Goal: Task Accomplishment & Management: Complete application form

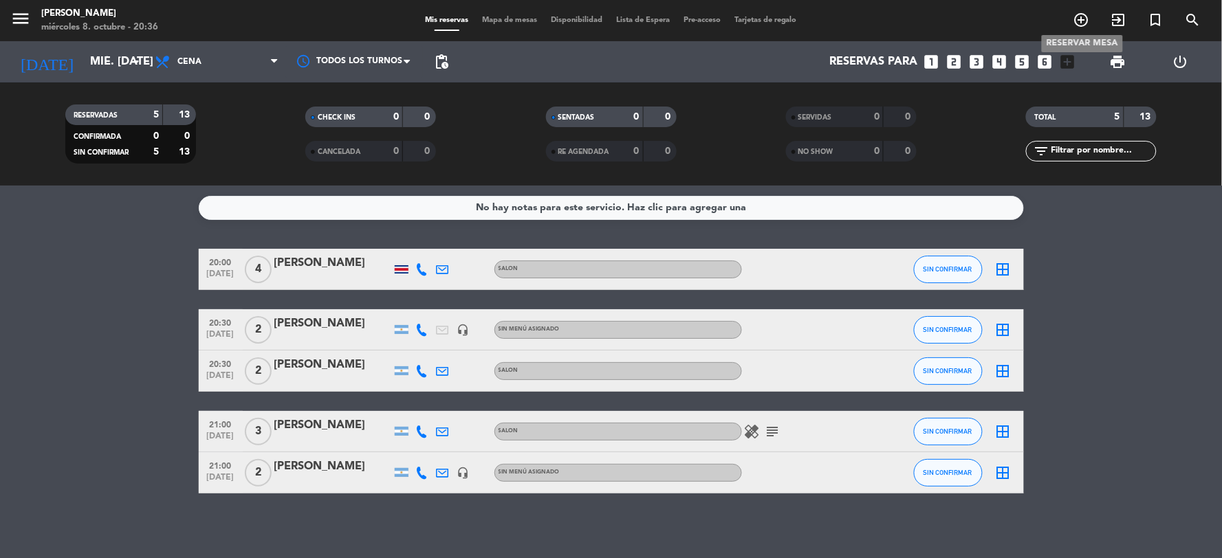
click at [1083, 17] on icon "add_circle_outline" at bounding box center [1081, 20] width 17 height 17
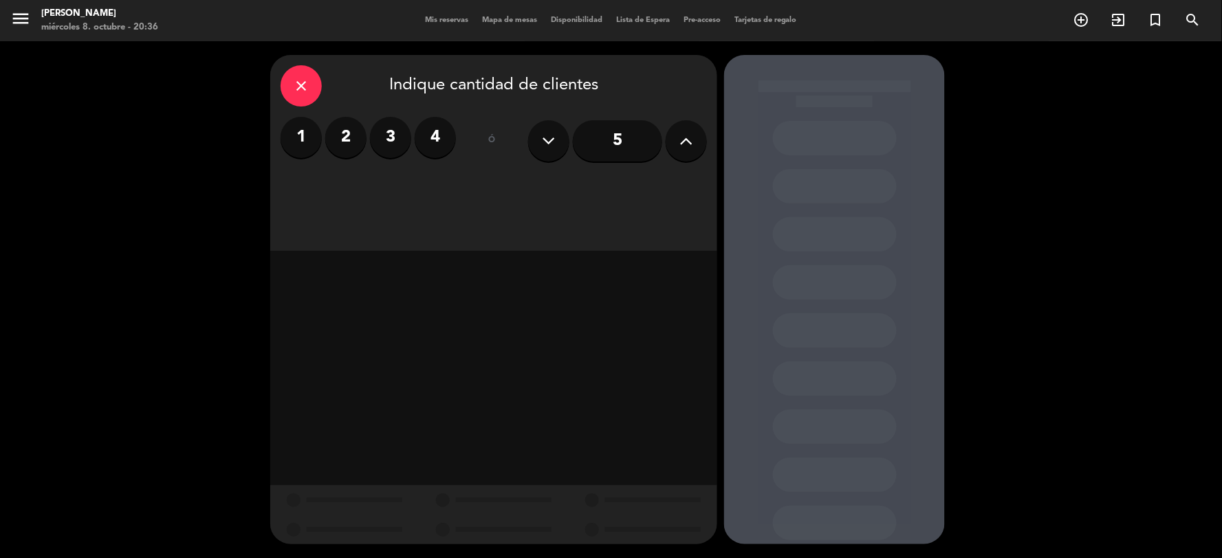
click at [620, 142] on input "5" at bounding box center [617, 140] width 89 height 41
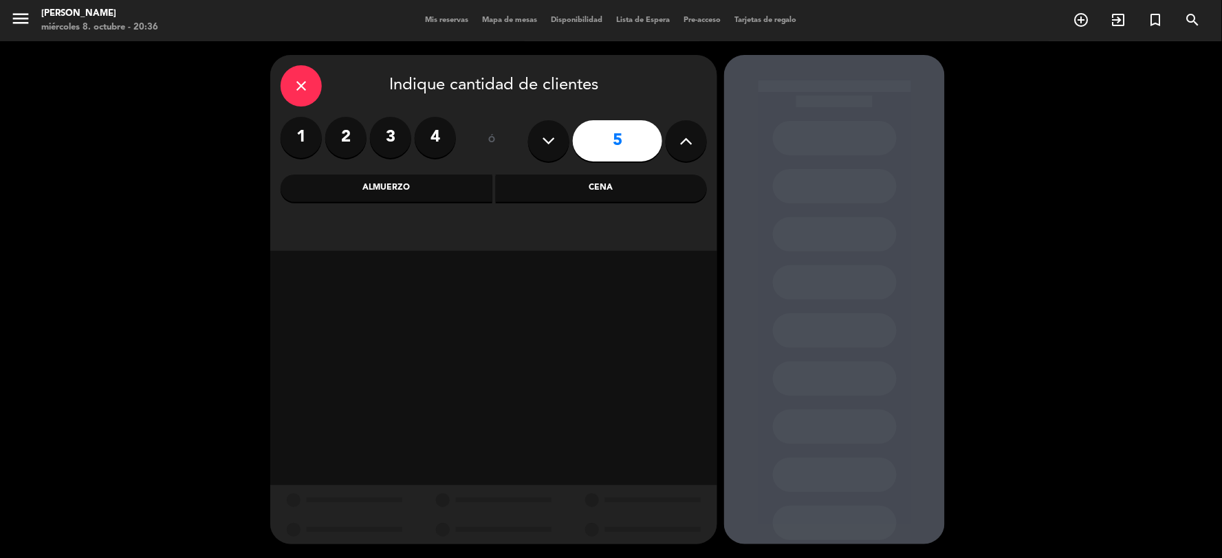
click at [580, 188] on div "Cena" at bounding box center [602, 189] width 212 height 28
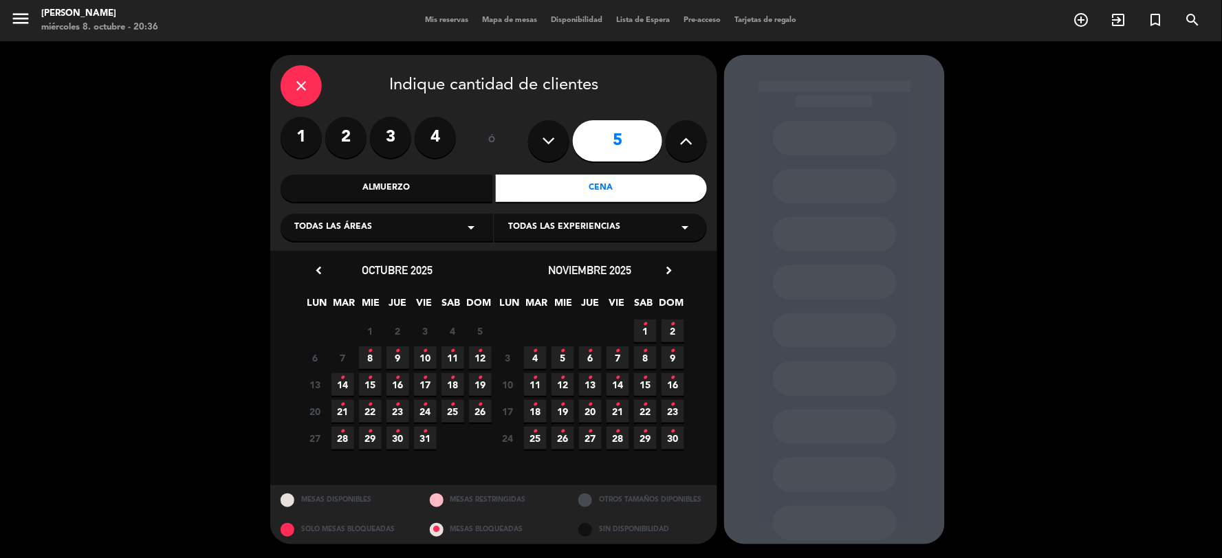
click at [373, 358] on span "8 •" at bounding box center [370, 358] width 23 height 23
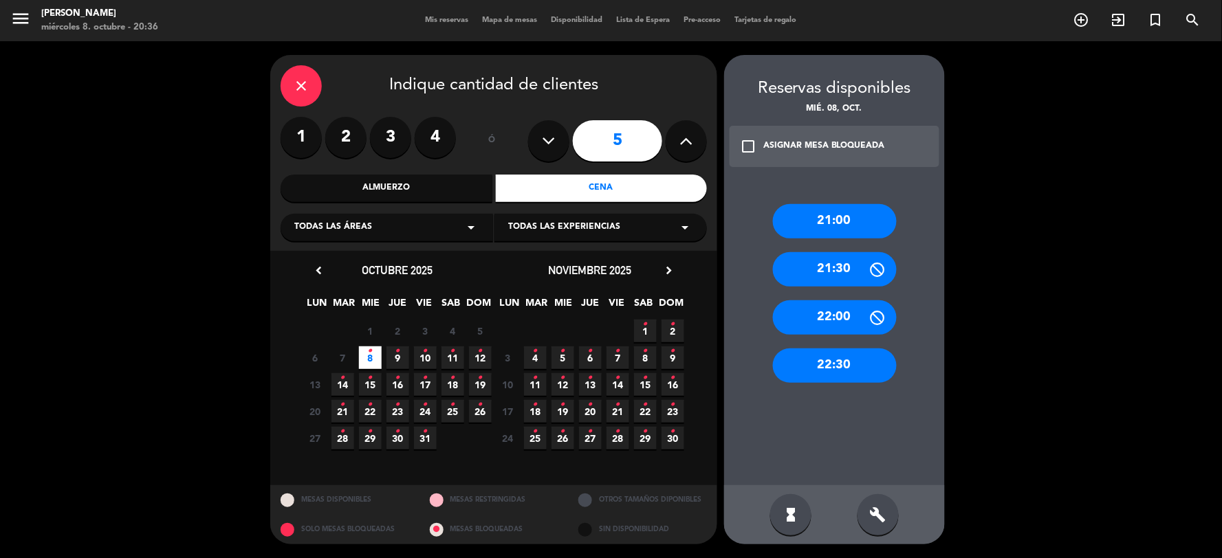
click at [846, 217] on div "21:00" at bounding box center [835, 221] width 124 height 34
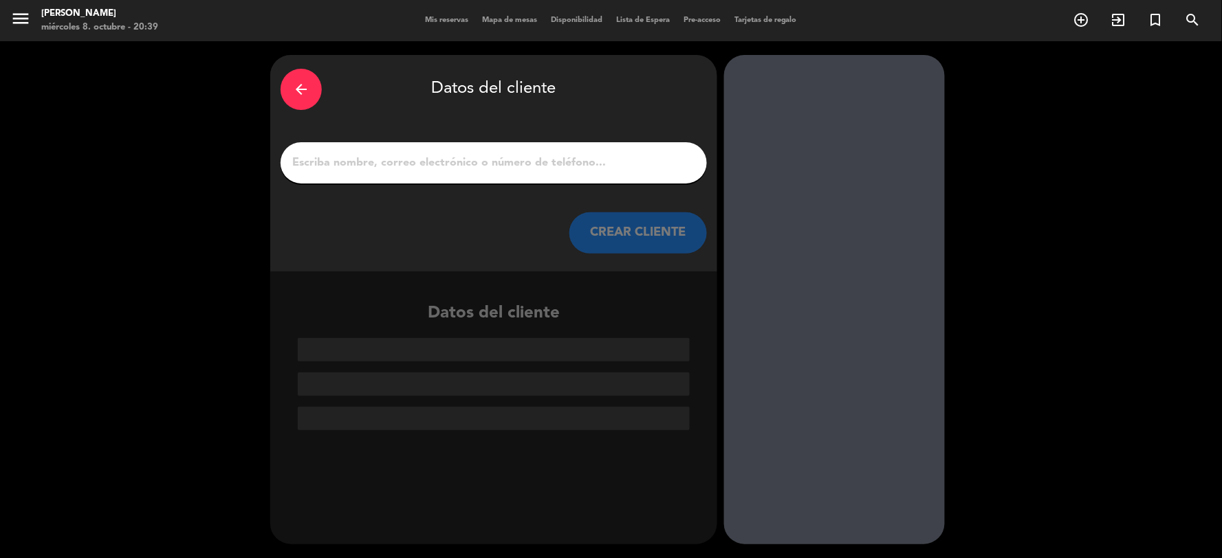
click at [490, 155] on input "1" at bounding box center [494, 162] width 406 height 19
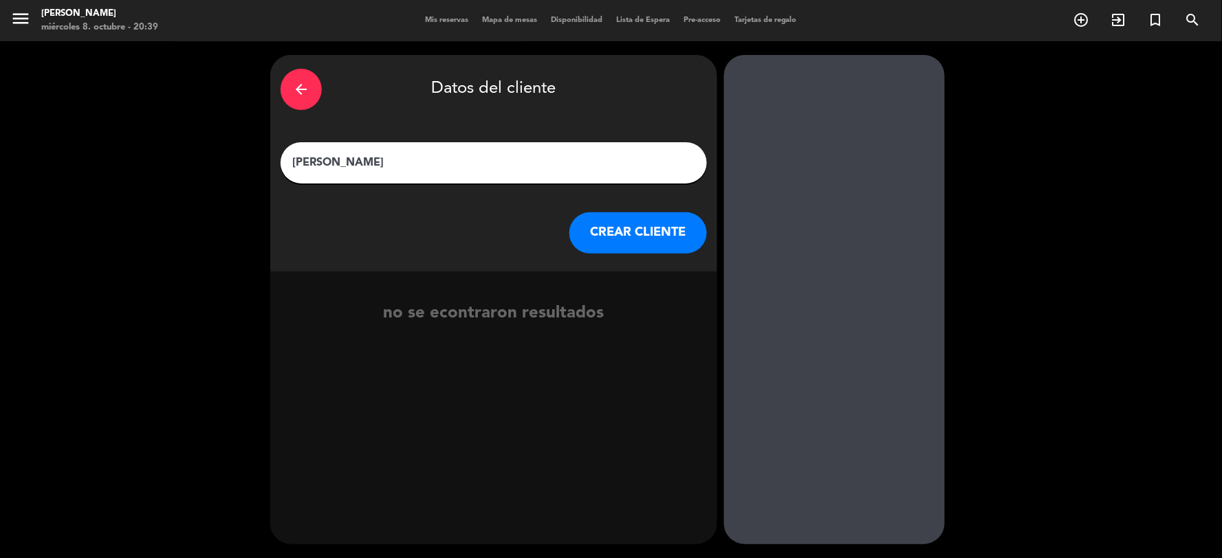
click at [511, 166] on input "[PERSON_NAME]" at bounding box center [494, 162] width 406 height 19
type input "b"
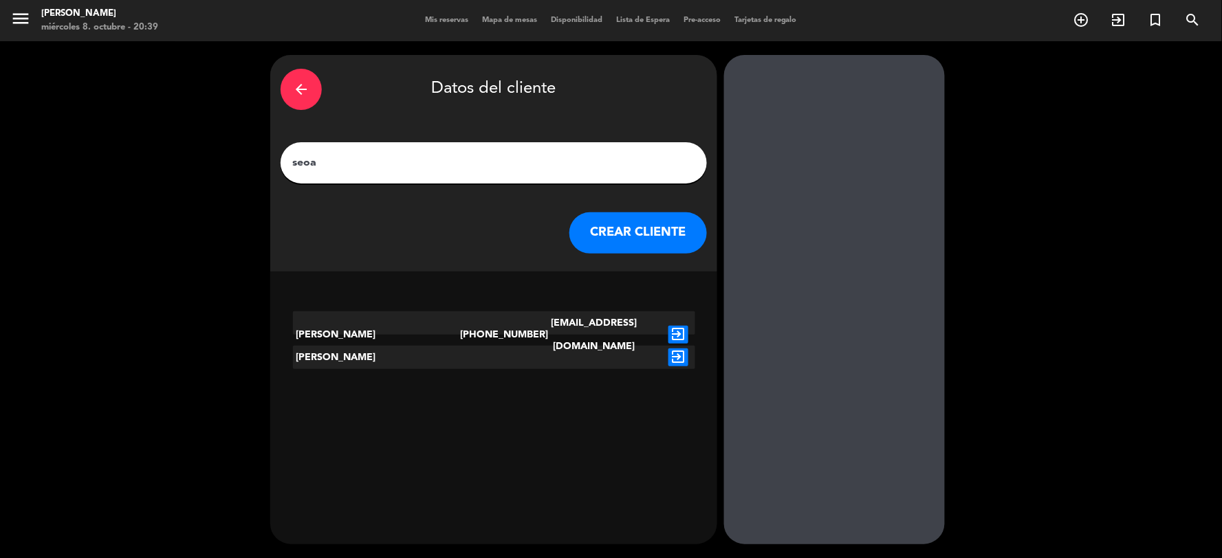
type input "seoa"
click at [679, 359] on icon "exit_to_app" at bounding box center [678, 358] width 20 height 18
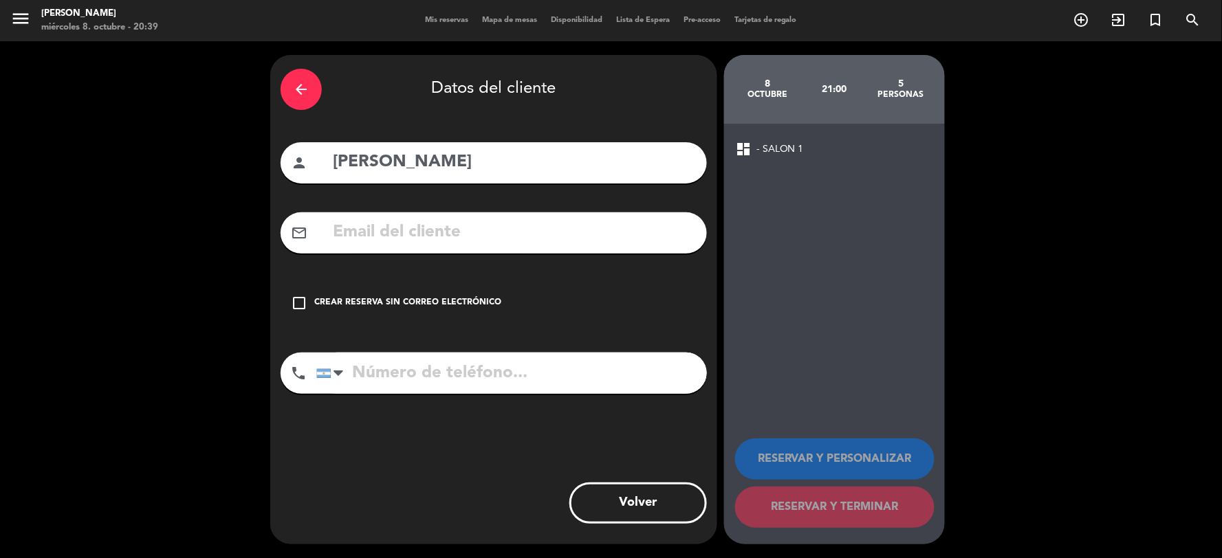
click at [300, 299] on icon "check_box_outline_blank" at bounding box center [299, 303] width 17 height 17
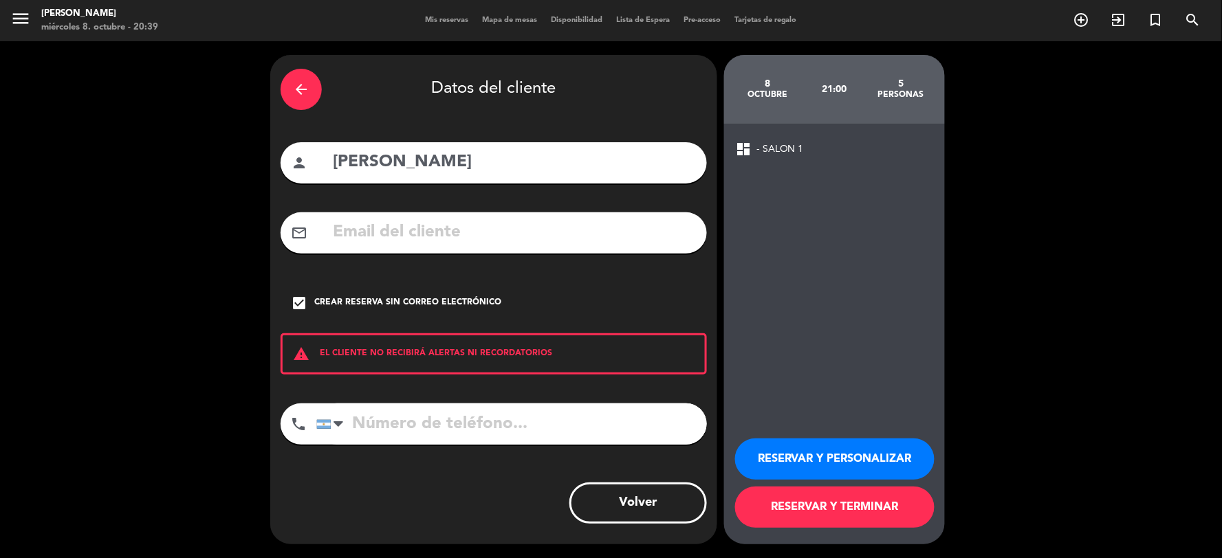
click at [830, 512] on button "RESERVAR Y TERMINAR" at bounding box center [834, 507] width 199 height 41
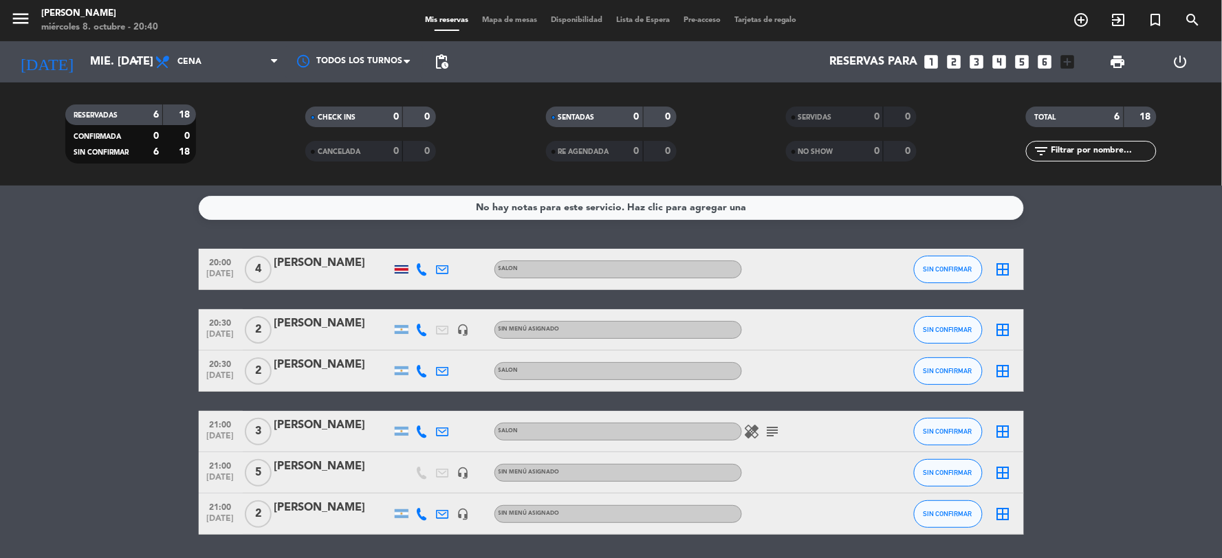
click at [318, 468] on div "[PERSON_NAME]" at bounding box center [332, 467] width 117 height 18
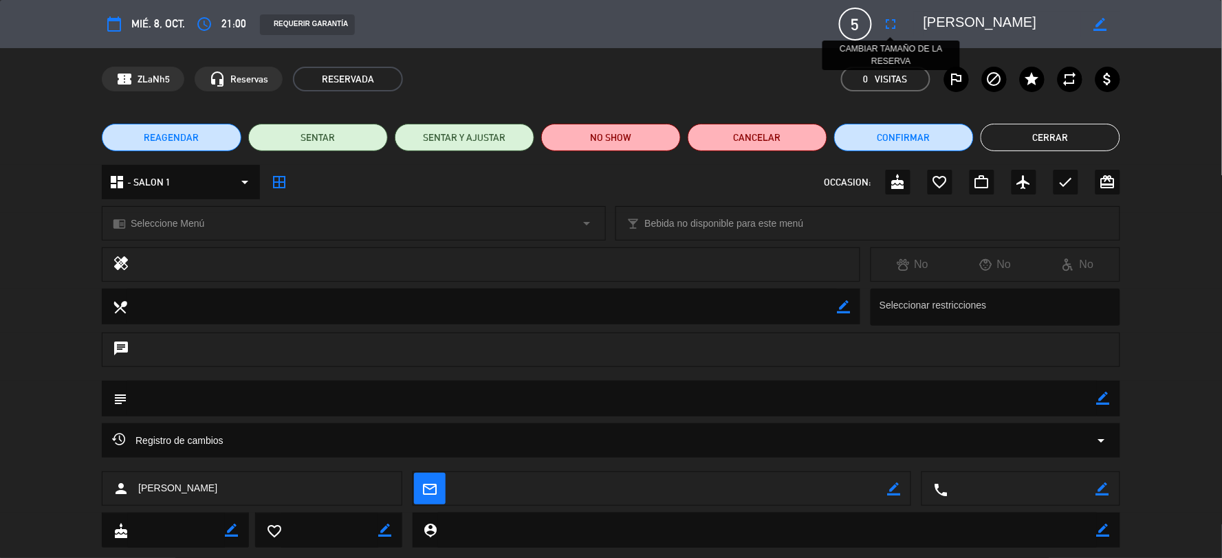
click at [885, 21] on icon "fullscreen" at bounding box center [891, 24] width 17 height 17
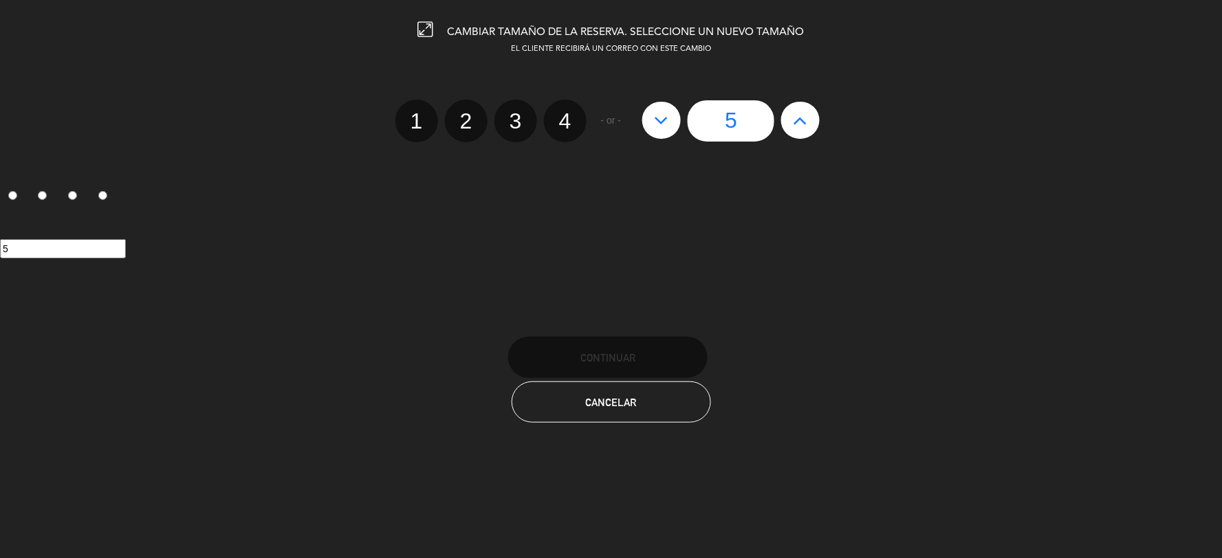
click at [465, 118] on label "2" at bounding box center [466, 121] width 43 height 43
click at [465, 113] on input "2" at bounding box center [464, 109] width 9 height 9
radio input "true"
radio input "false"
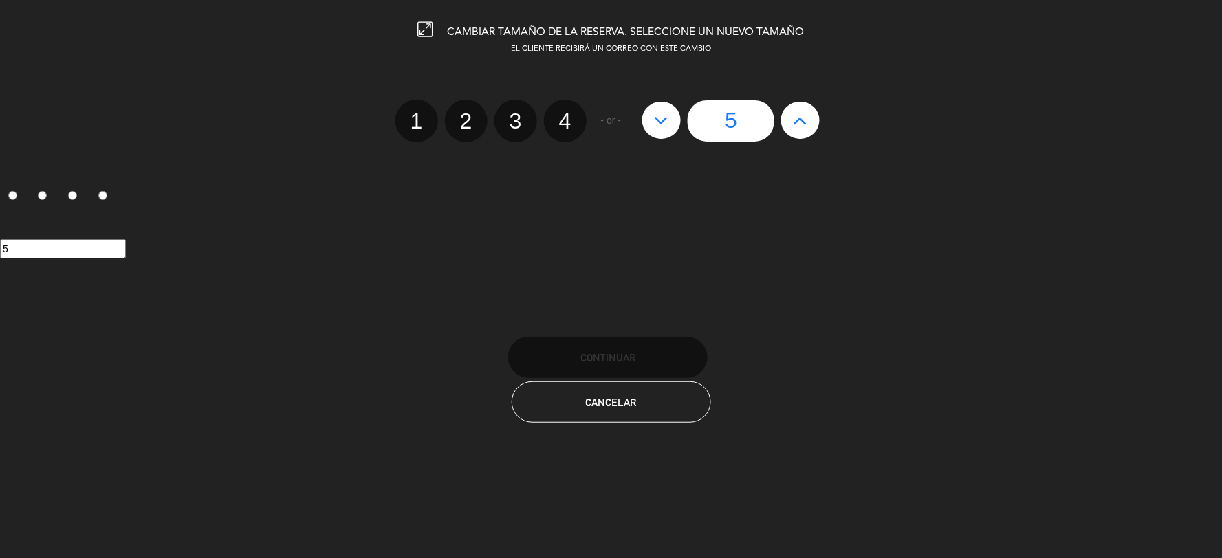
radio input "false"
radio input "true"
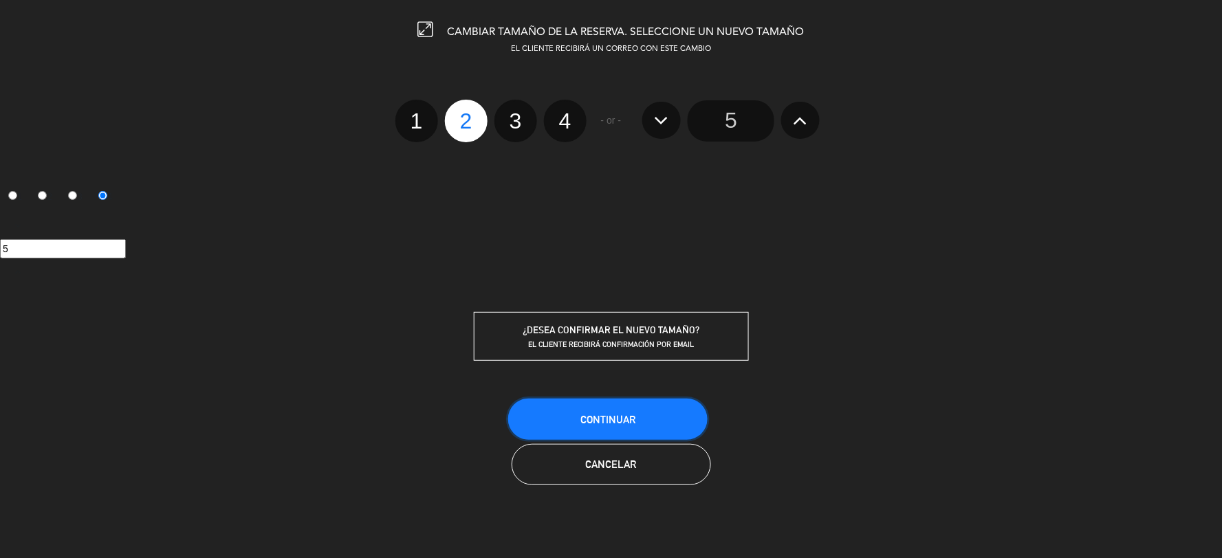
click at [605, 419] on span "Continuar" at bounding box center [607, 420] width 55 height 12
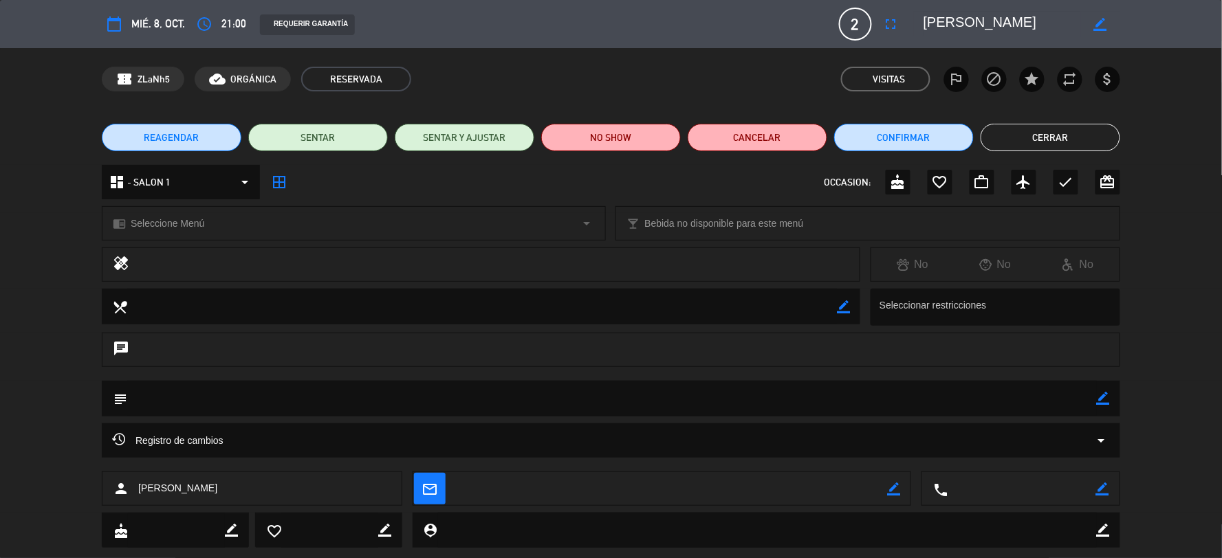
click at [113, 23] on icon "calendar_today" at bounding box center [114, 24] width 17 height 17
click at [111, 19] on icon "calendar_today" at bounding box center [114, 24] width 17 height 17
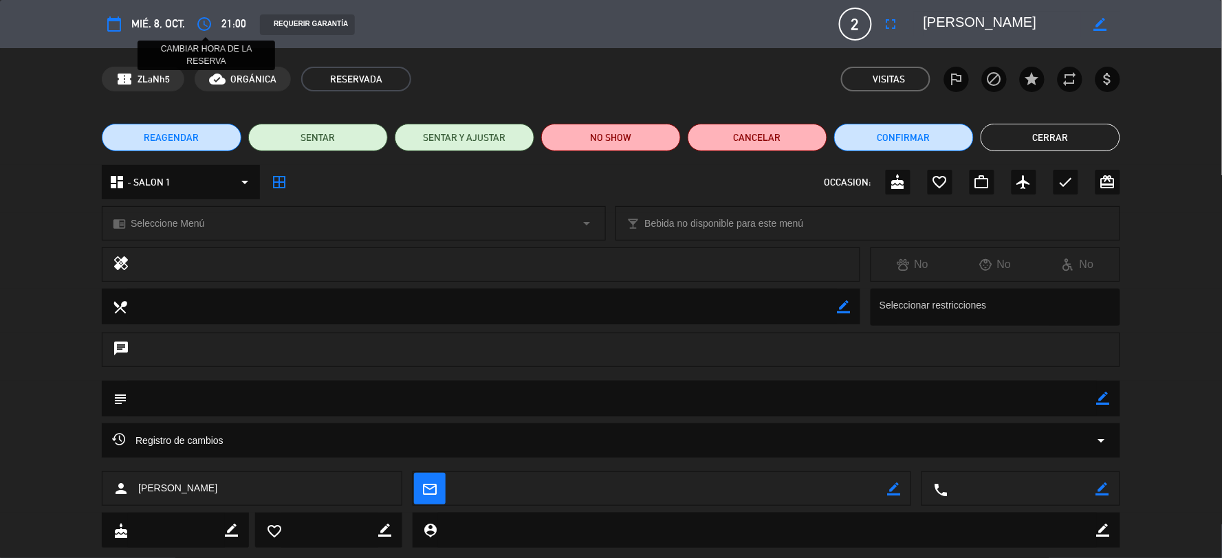
click at [200, 22] on icon "access_time" at bounding box center [204, 24] width 17 height 17
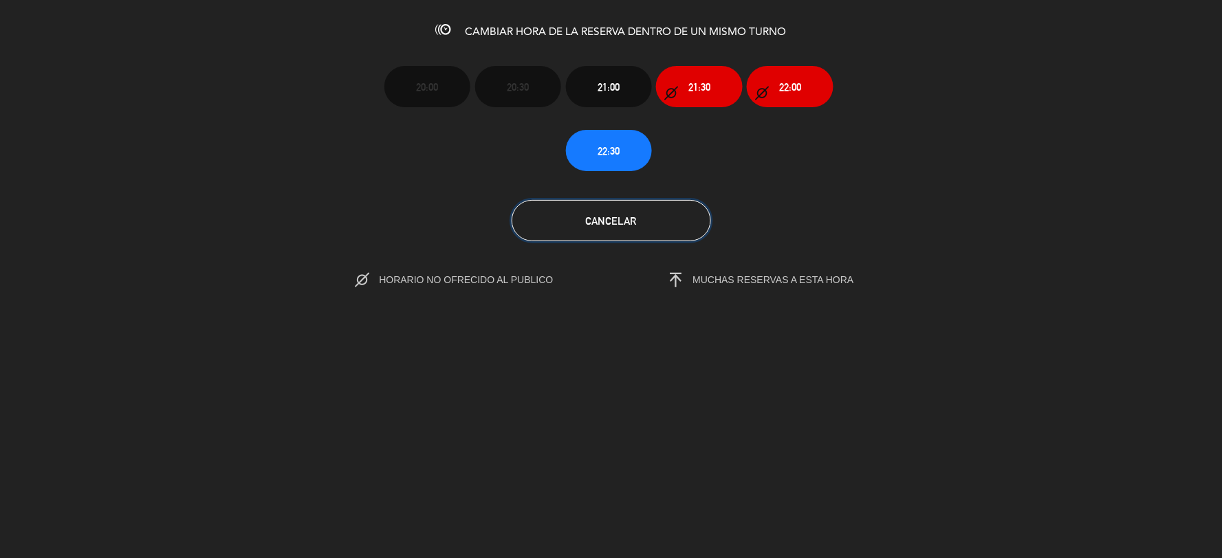
click at [600, 223] on span "Cancelar" at bounding box center [611, 221] width 51 height 12
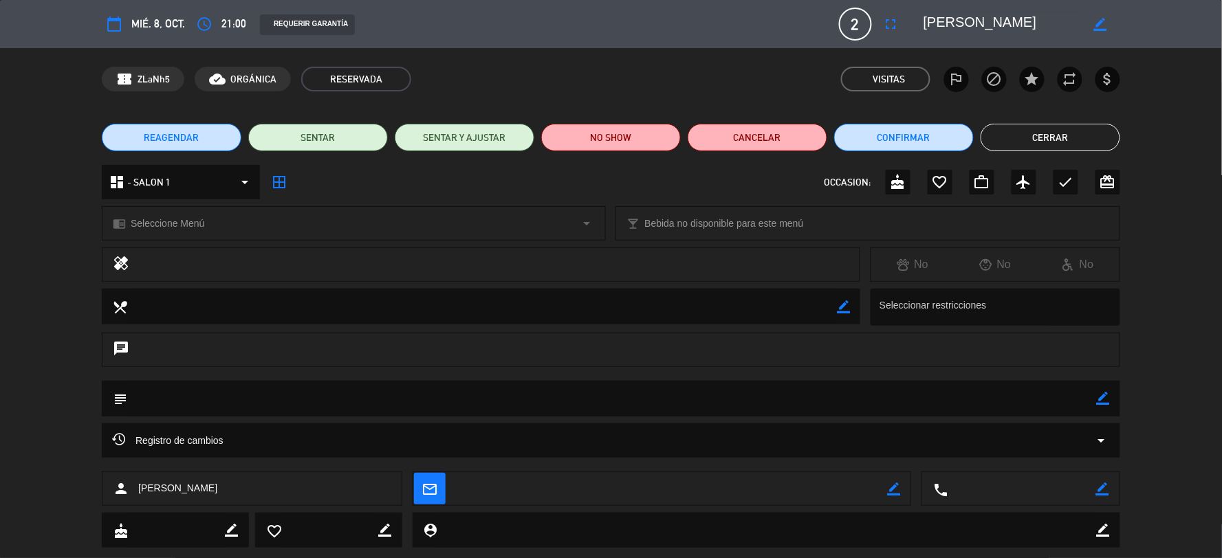
click at [198, 136] on button "REAGENDAR" at bounding box center [172, 138] width 140 height 28
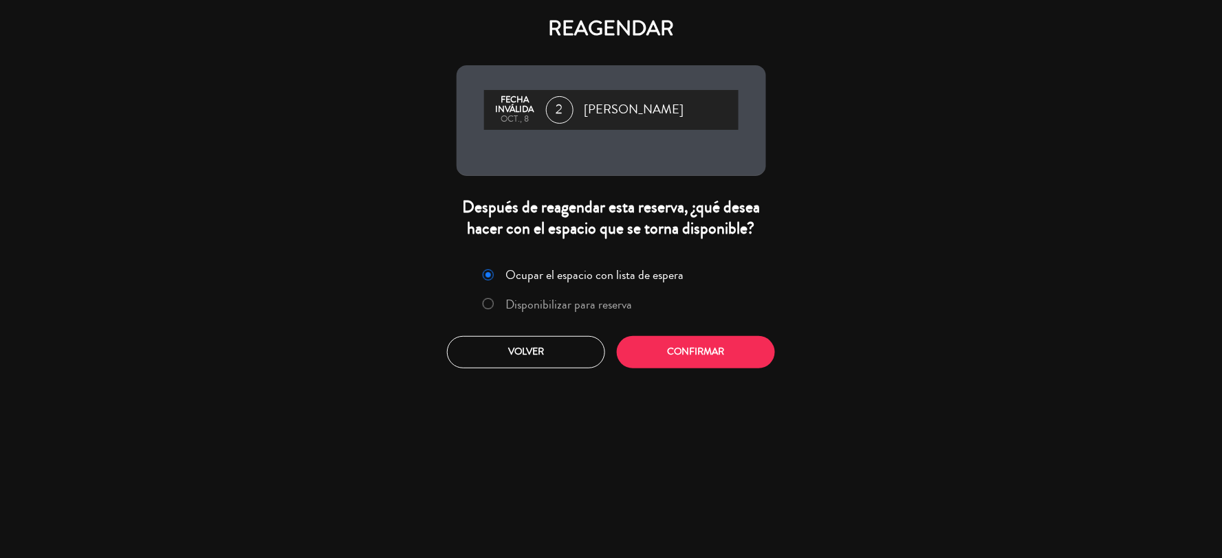
click at [486, 305] on input "Disponibilizar para reserva" at bounding box center [487, 302] width 9 height 9
radio input "true"
click at [693, 361] on button "Confirmar" at bounding box center [696, 352] width 158 height 32
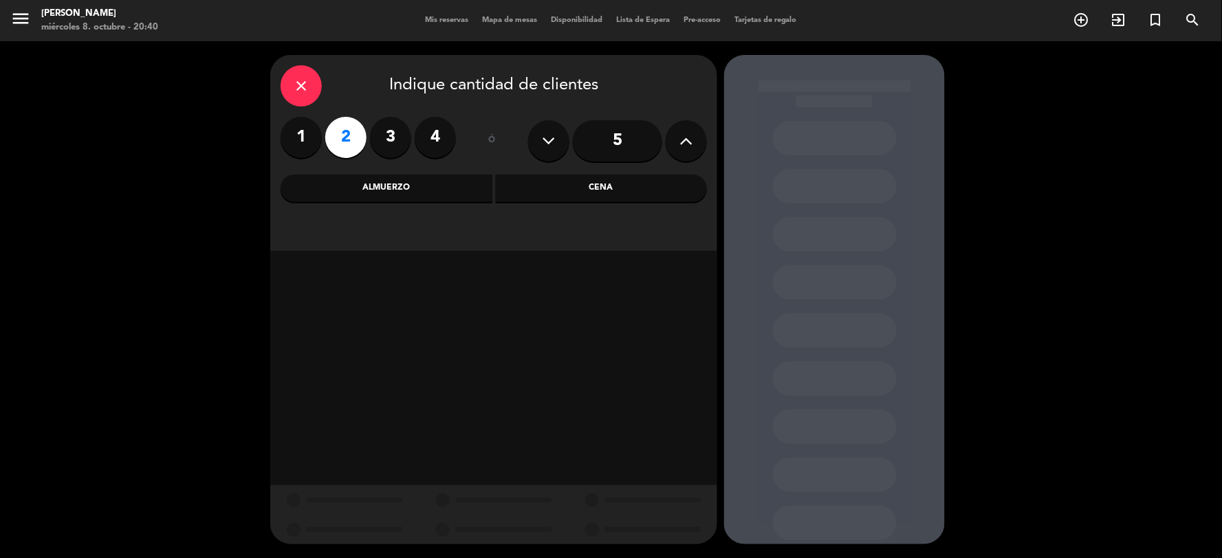
click at [557, 195] on div "Cena" at bounding box center [602, 189] width 212 height 28
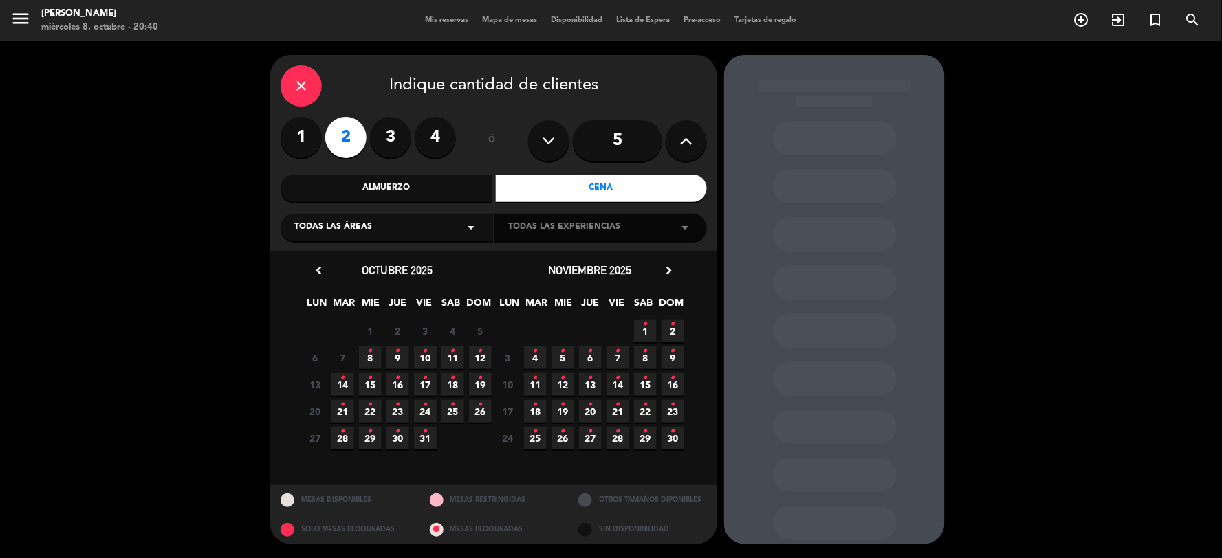
click at [397, 355] on icon "•" at bounding box center [397, 351] width 5 height 22
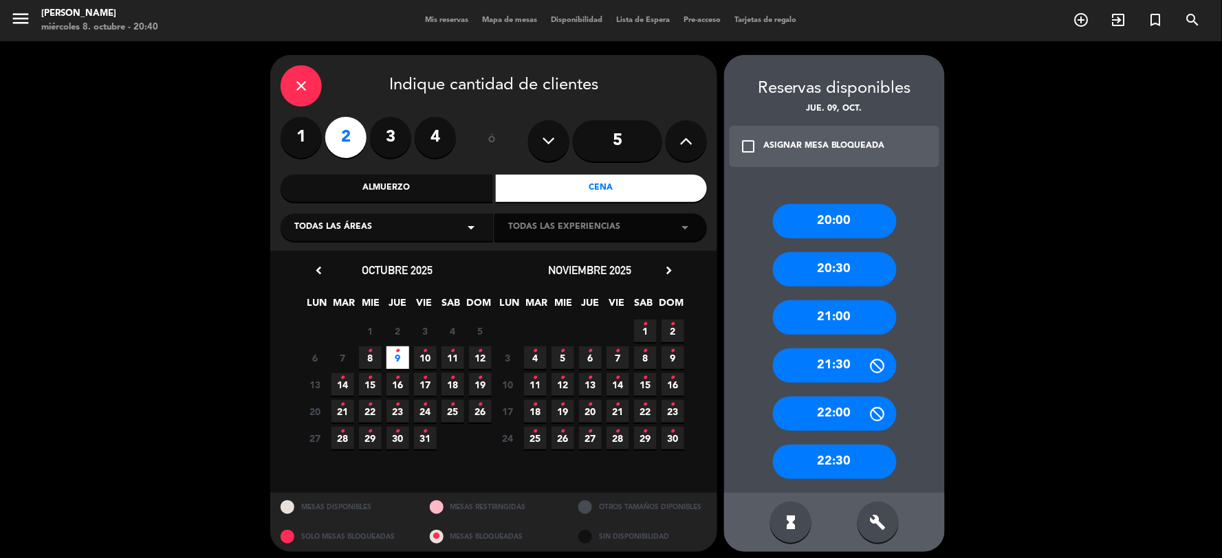
click at [855, 325] on div "21:00" at bounding box center [835, 317] width 124 height 34
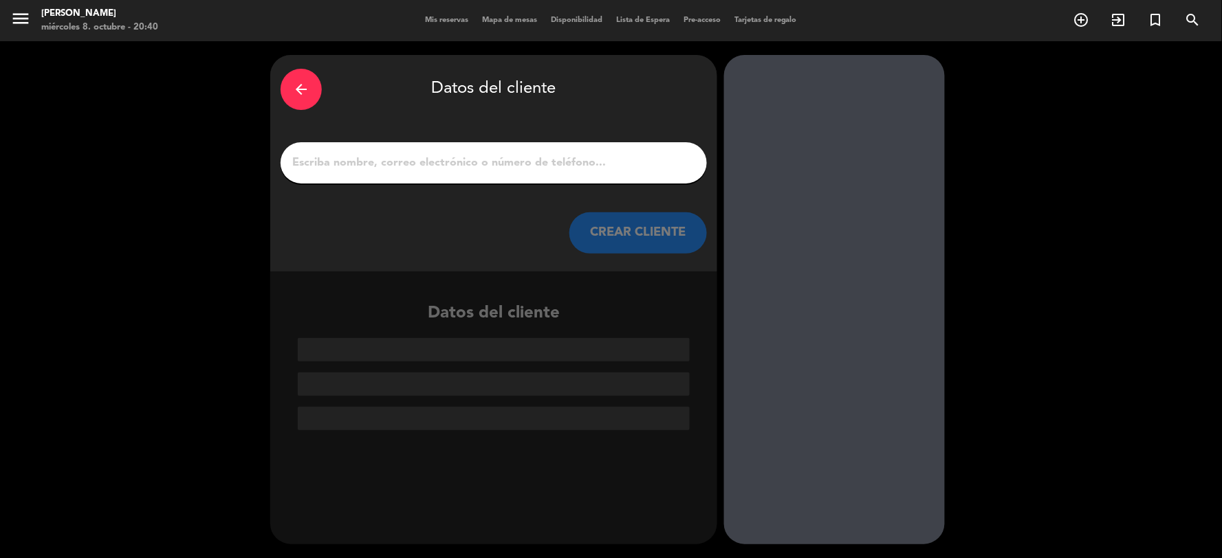
click at [580, 162] on input "1" at bounding box center [494, 162] width 406 height 19
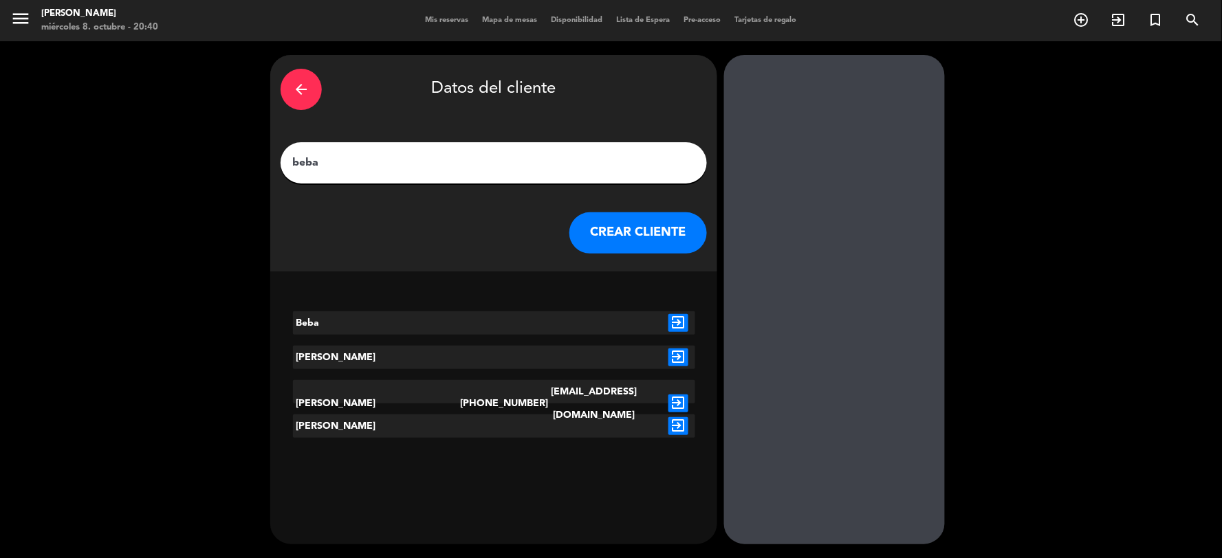
type input "beba"
click at [677, 354] on icon "exit_to_app" at bounding box center [678, 358] width 20 height 18
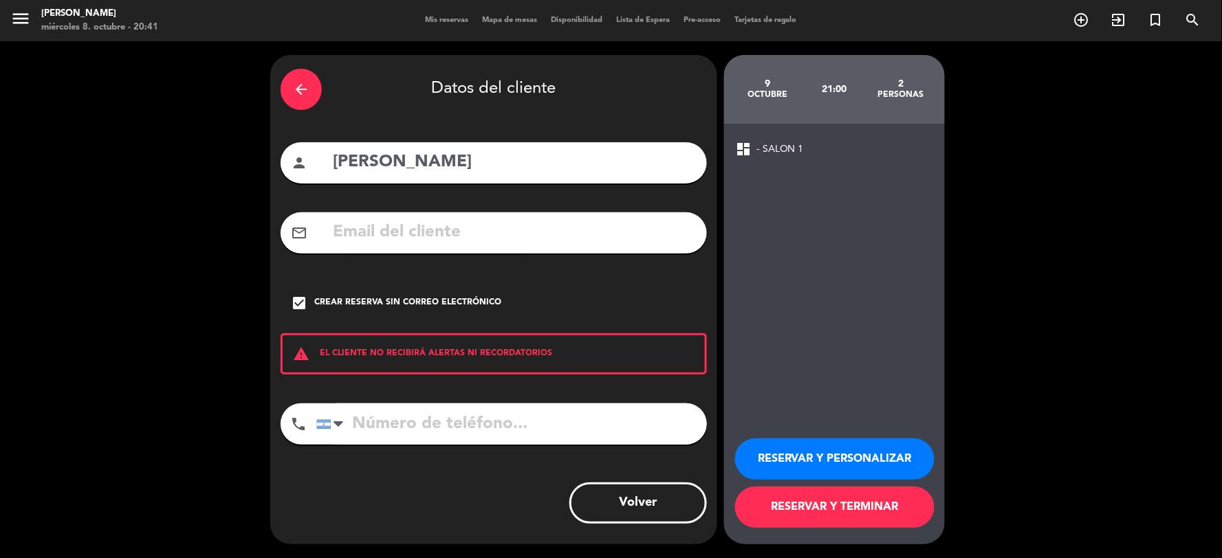
click at [840, 512] on button "RESERVAR Y TERMINAR" at bounding box center [834, 507] width 199 height 41
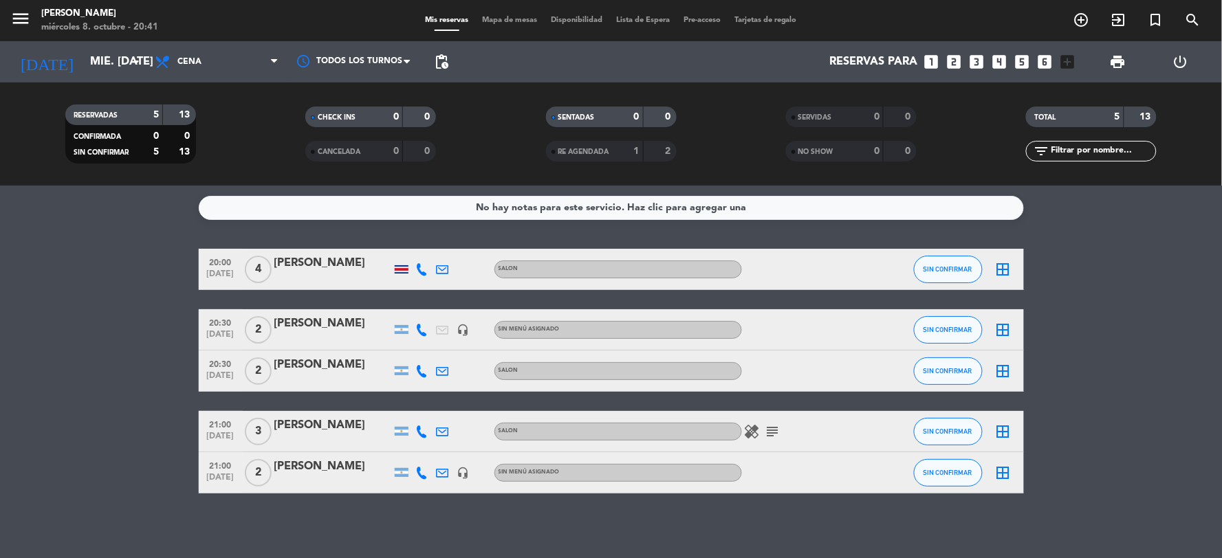
click at [308, 324] on div "[PERSON_NAME]" at bounding box center [332, 324] width 117 height 18
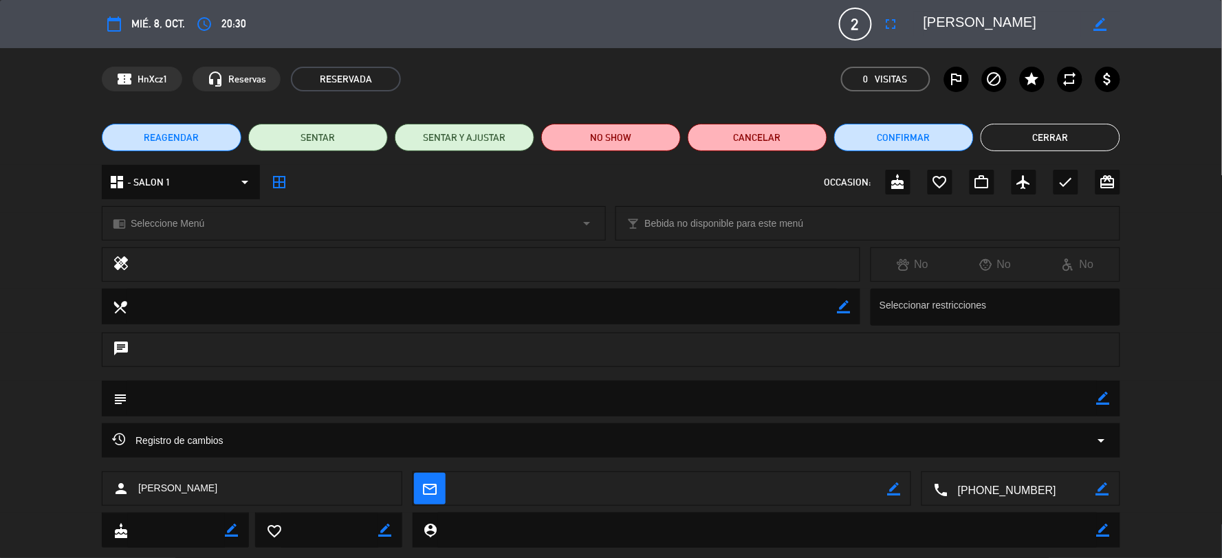
click at [195, 139] on span "REAGENDAR" at bounding box center [171, 138] width 55 height 14
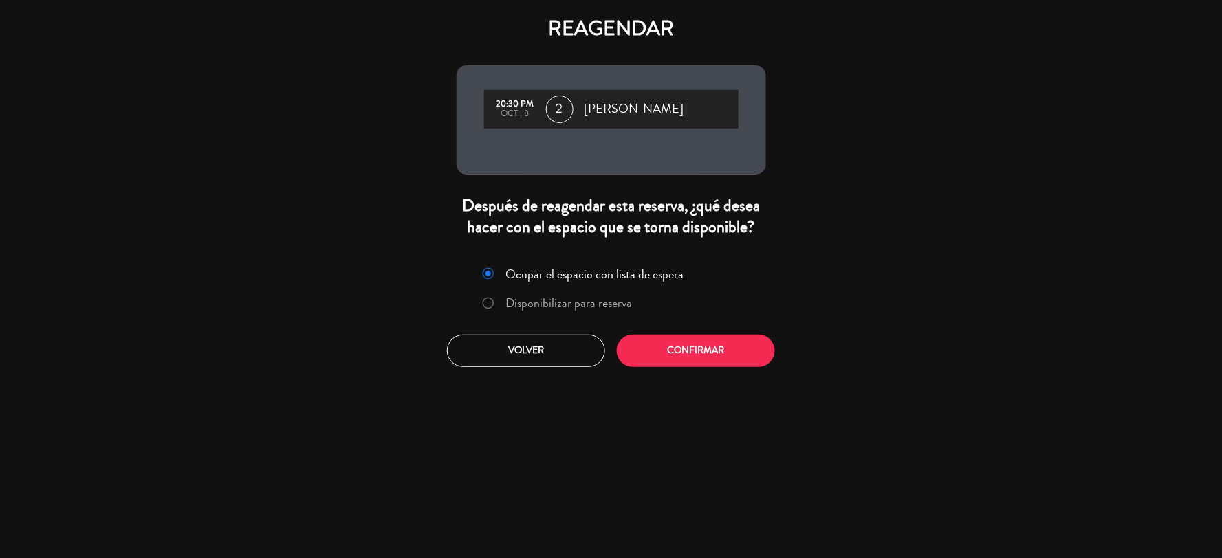
click at [488, 299] on input "Disponibilizar para reserva" at bounding box center [487, 302] width 9 height 9
radio input "true"
click at [647, 347] on button "Confirmar" at bounding box center [696, 351] width 158 height 32
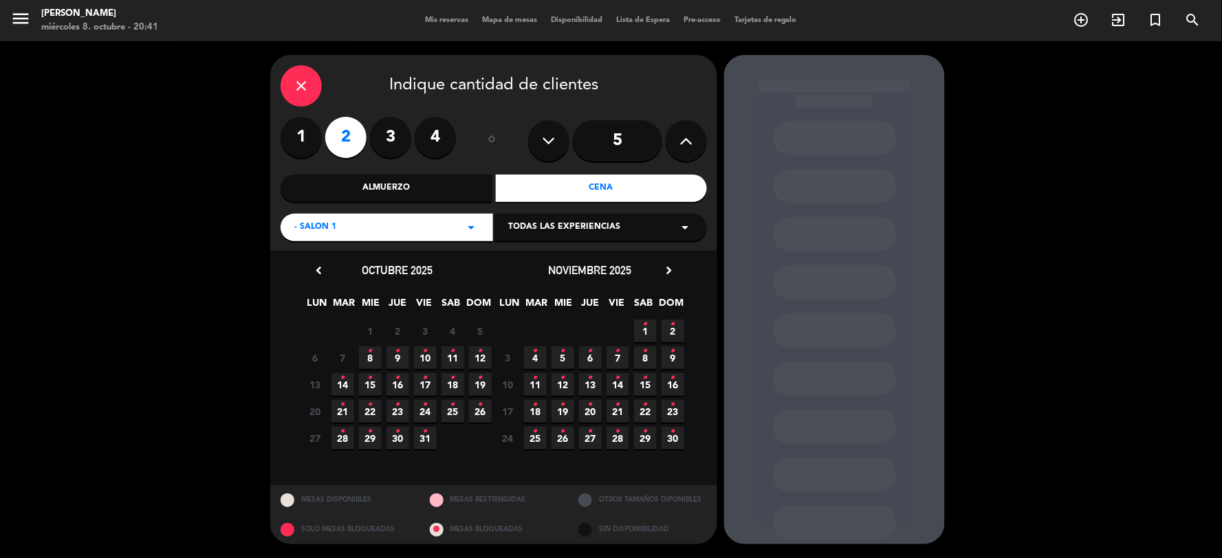
click at [397, 355] on icon "•" at bounding box center [397, 351] width 5 height 22
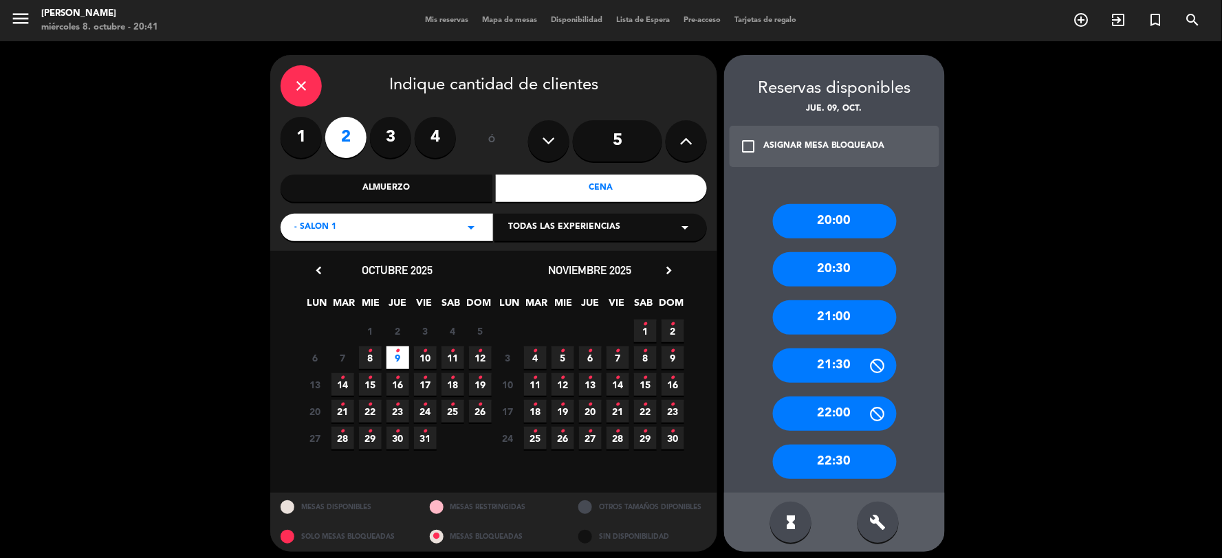
click at [827, 267] on div "20:30" at bounding box center [835, 269] width 124 height 34
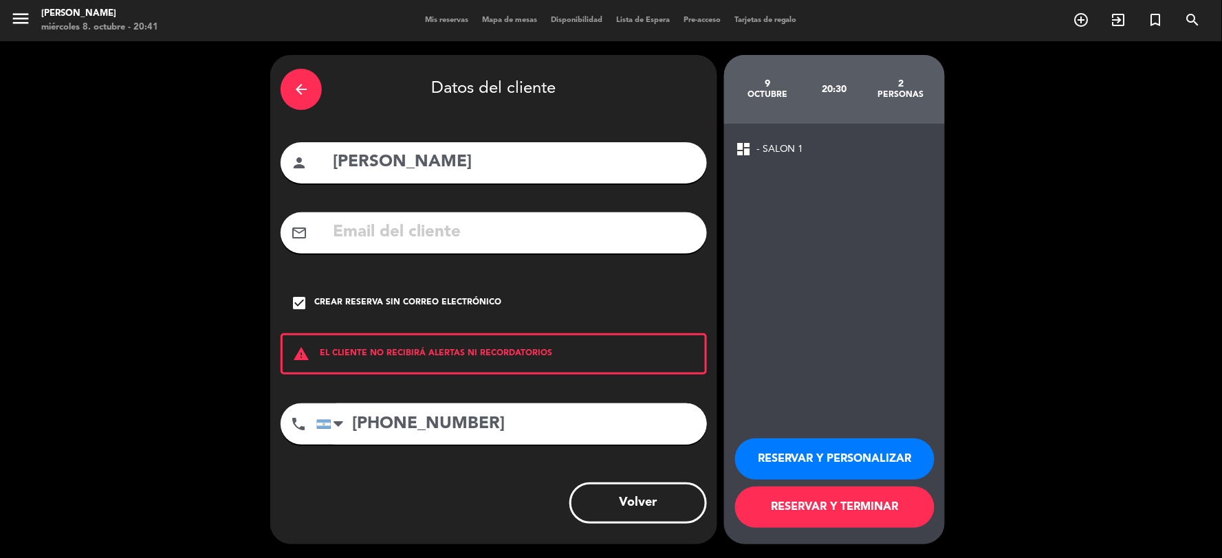
click at [858, 512] on button "RESERVAR Y TERMINAR" at bounding box center [834, 507] width 199 height 41
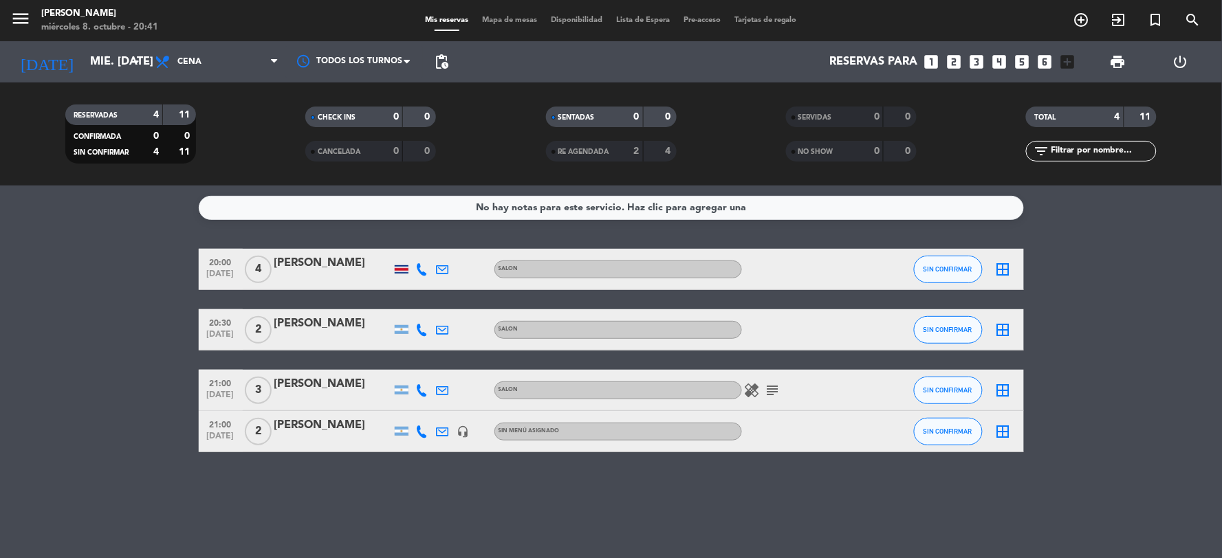
click at [999, 265] on icon "border_all" at bounding box center [1003, 269] width 17 height 17
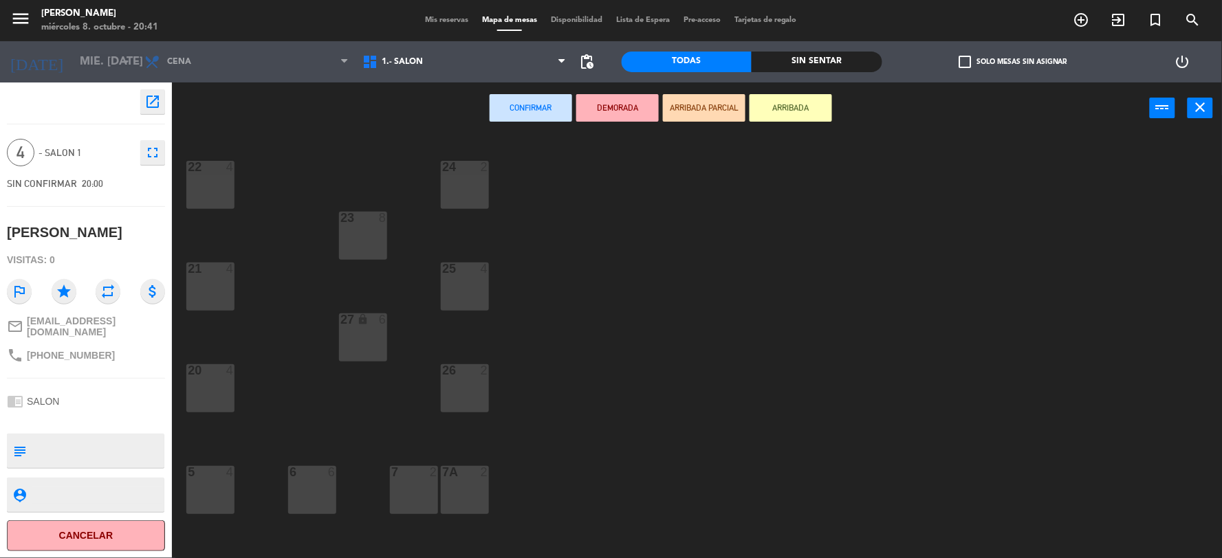
click at [815, 108] on button "ARRIBADA" at bounding box center [790, 108] width 83 height 28
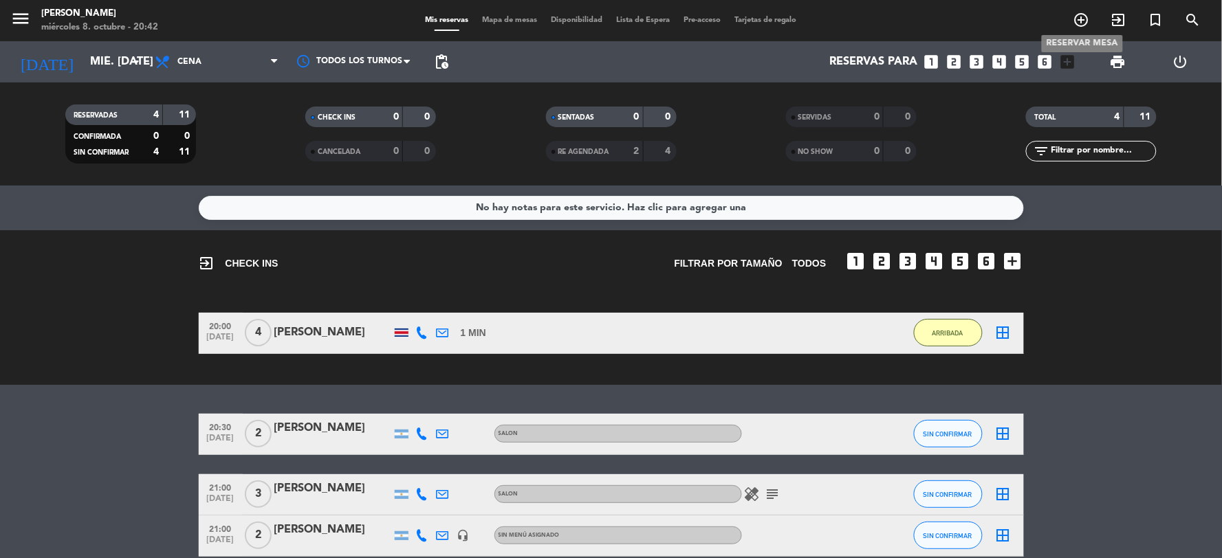
click at [1080, 15] on icon "add_circle_outline" at bounding box center [1081, 20] width 17 height 17
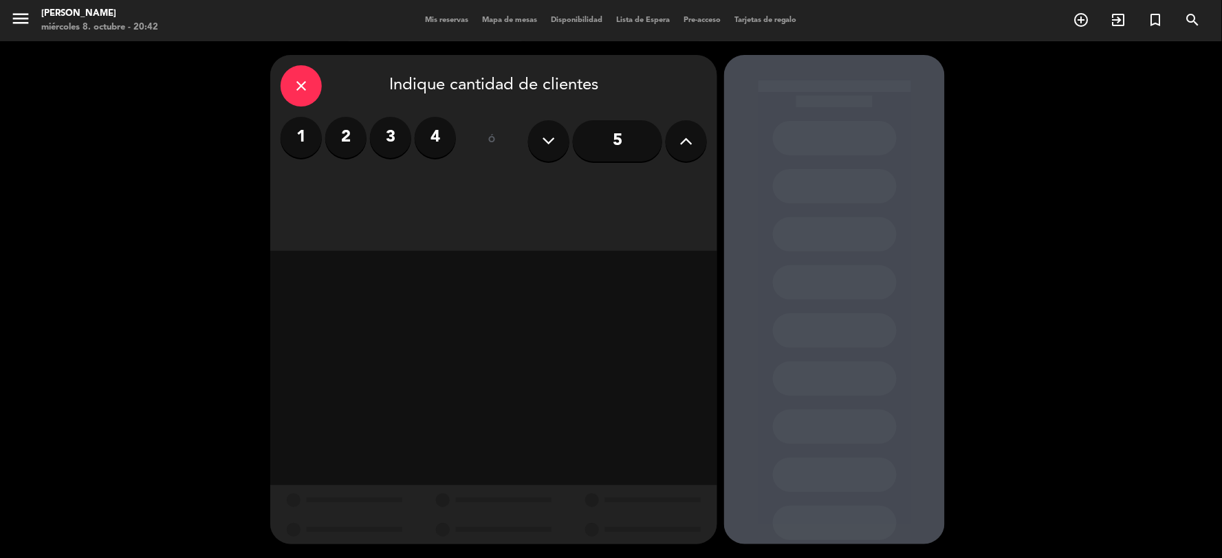
click at [626, 136] on input "5" at bounding box center [617, 140] width 89 height 41
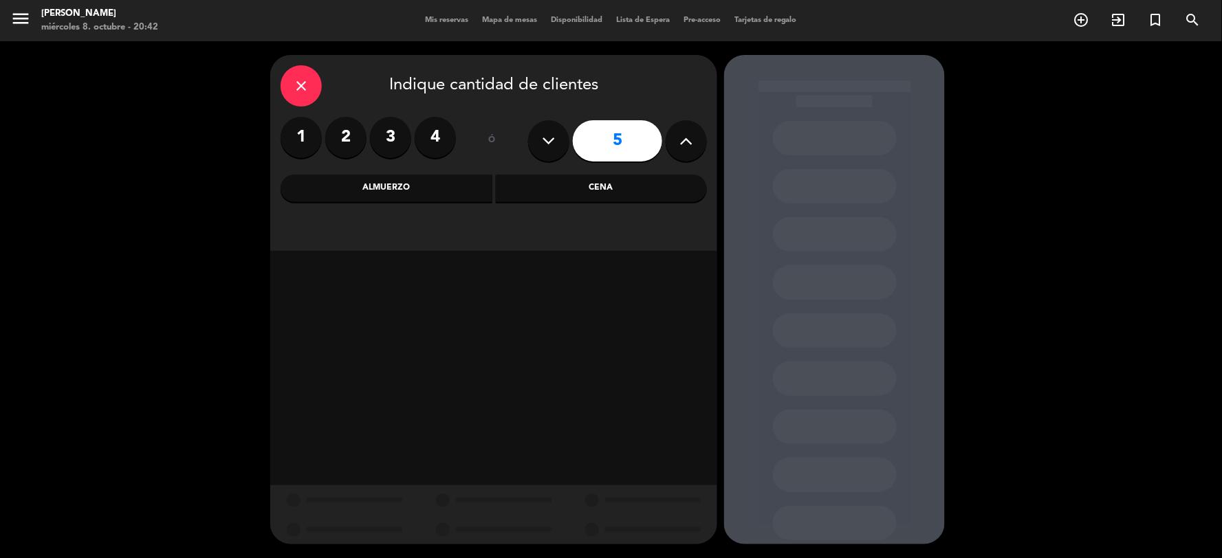
click at [578, 186] on div "Cena" at bounding box center [602, 189] width 212 height 28
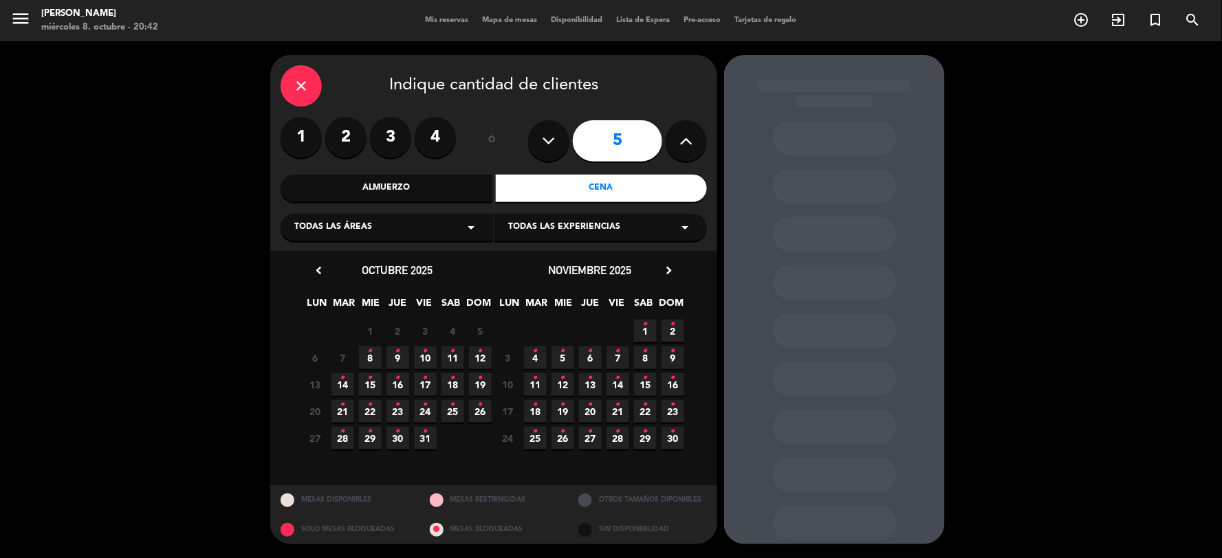
click at [372, 360] on icon "•" at bounding box center [370, 351] width 5 height 22
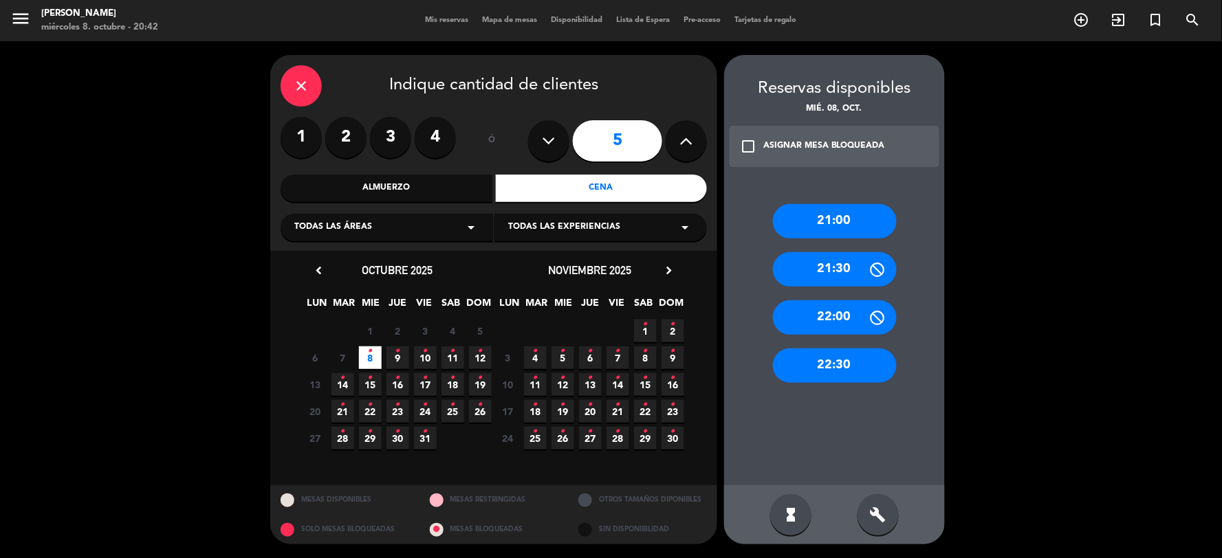
click at [841, 228] on div "21:00" at bounding box center [835, 221] width 124 height 34
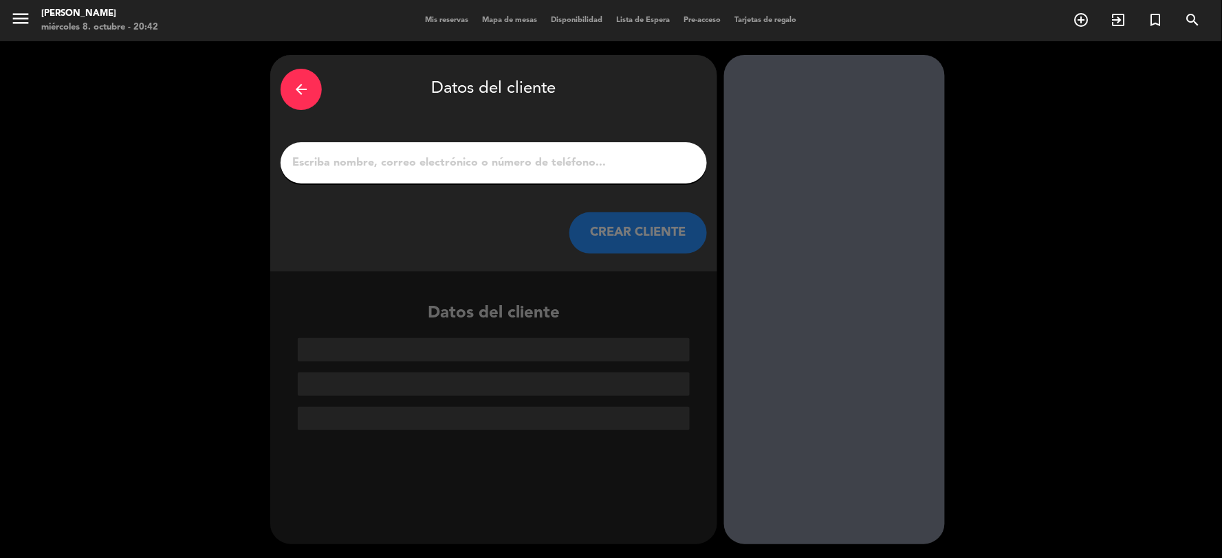
click at [429, 164] on input "1" at bounding box center [494, 162] width 406 height 19
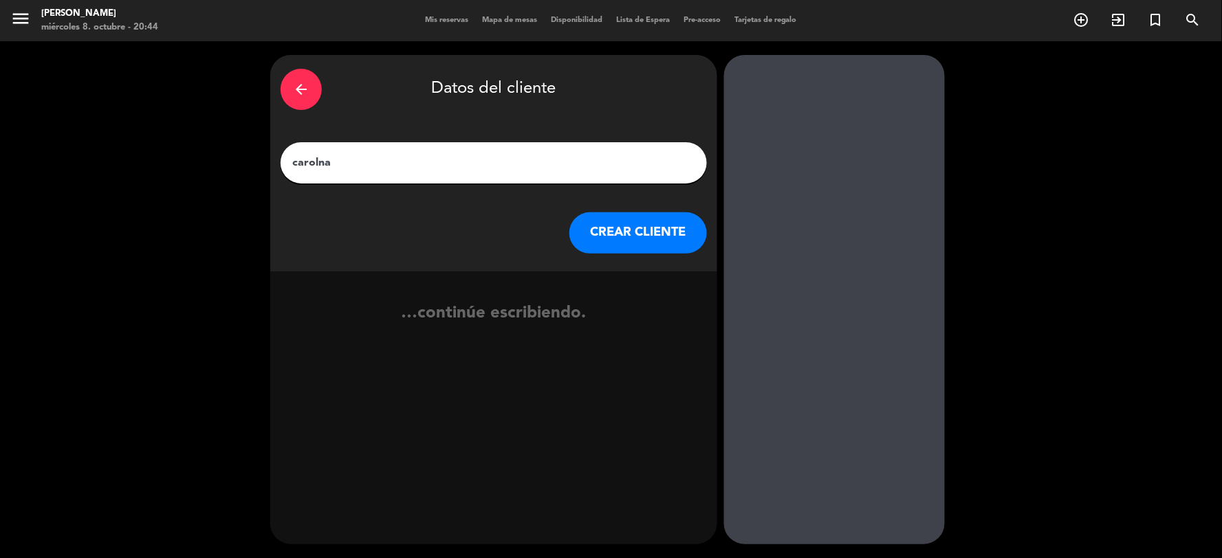
type input "carolna"
click at [626, 230] on button "CREAR CLIENTE" at bounding box center [638, 232] width 138 height 41
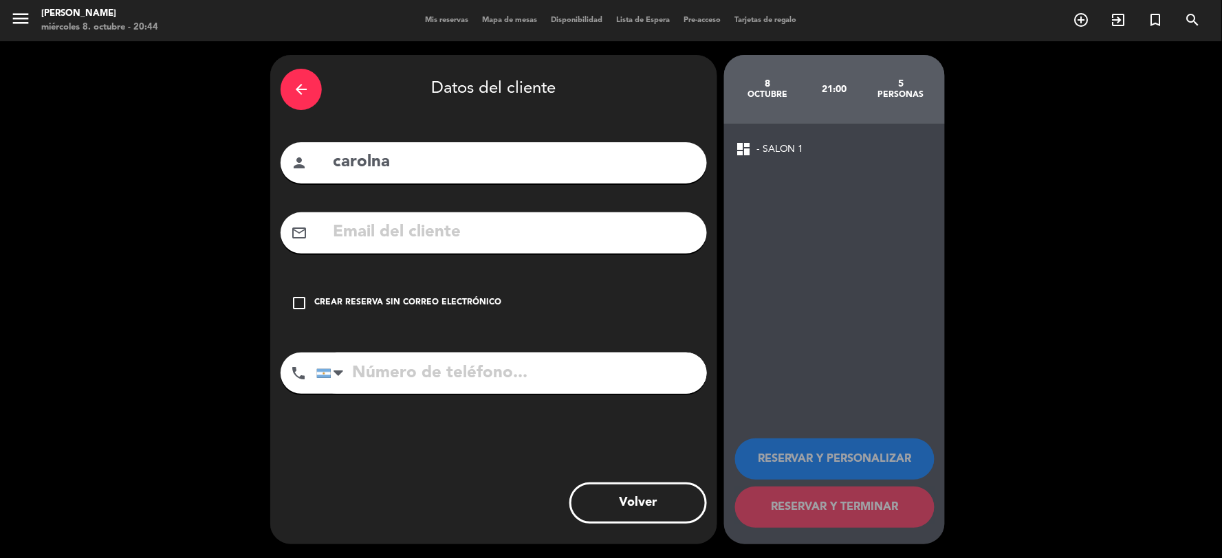
click at [298, 304] on icon "check_box_outline_blank" at bounding box center [299, 303] width 17 height 17
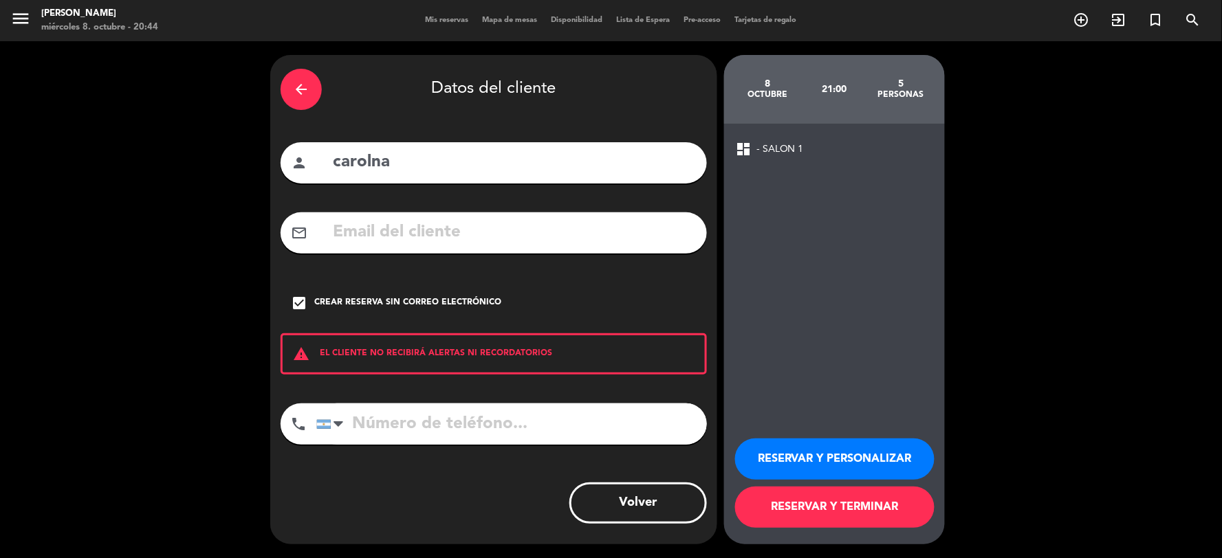
click at [817, 505] on button "RESERVAR Y TERMINAR" at bounding box center [834, 507] width 199 height 41
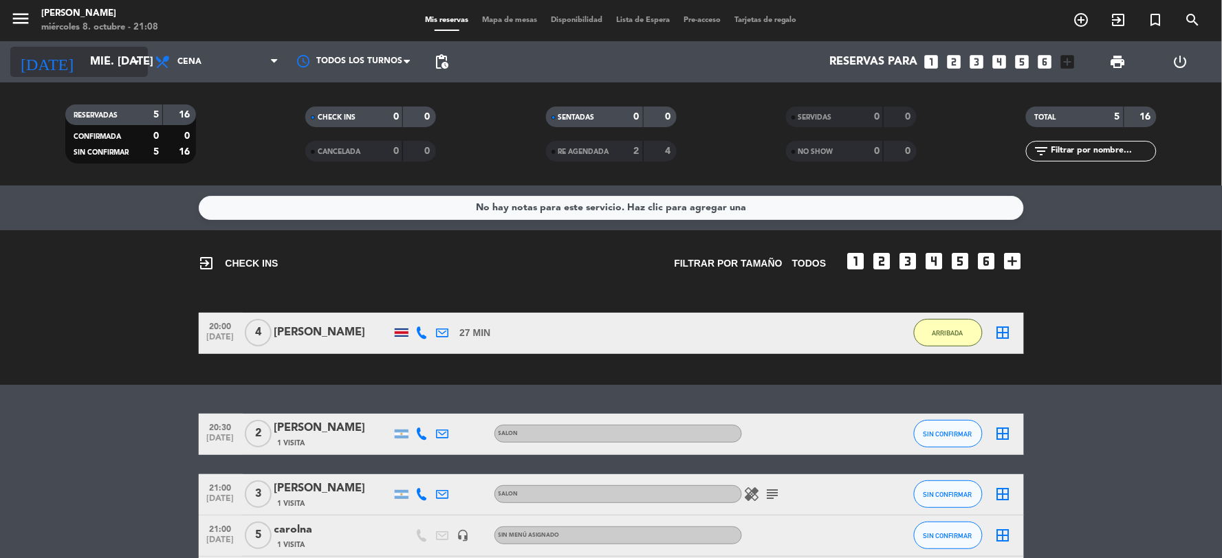
click at [103, 58] on input "mié. [DATE]" at bounding box center [156, 62] width 146 height 27
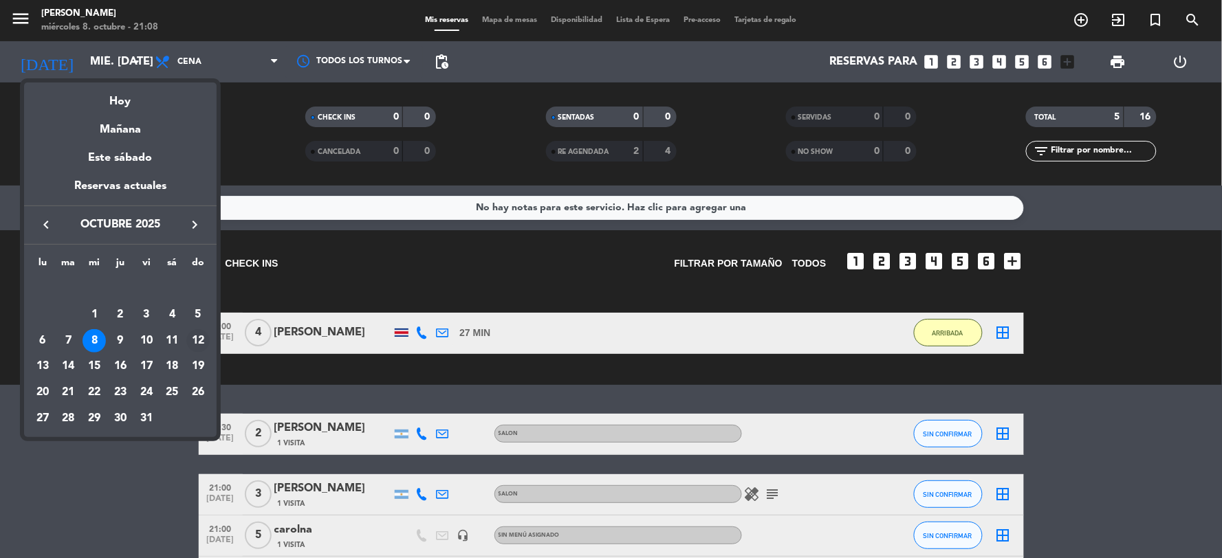
click at [196, 338] on div "12" at bounding box center [197, 340] width 23 height 23
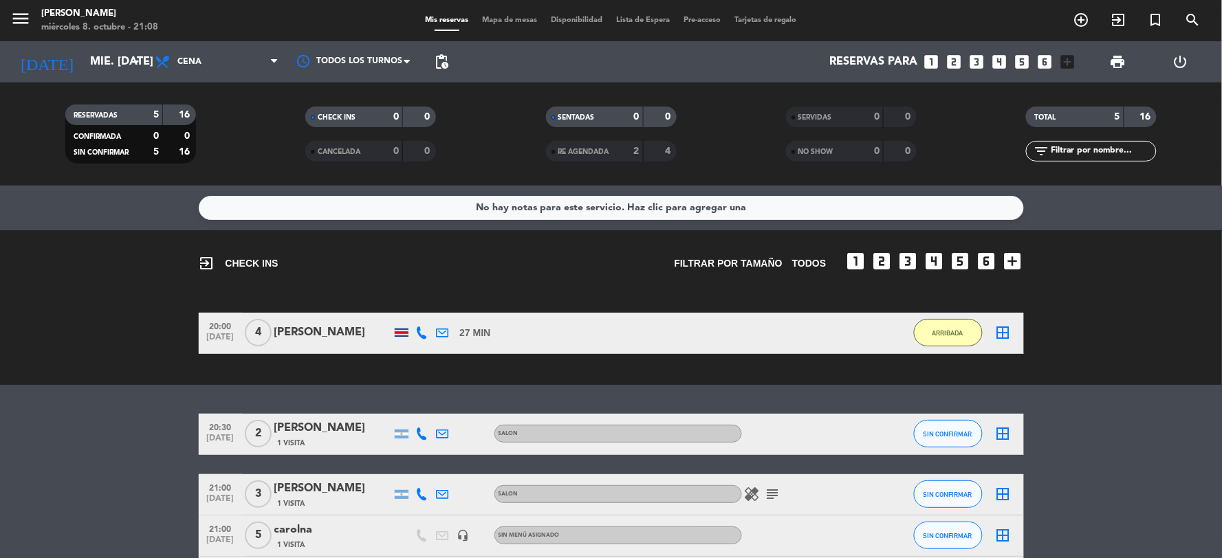
type input "dom. [DATE]"
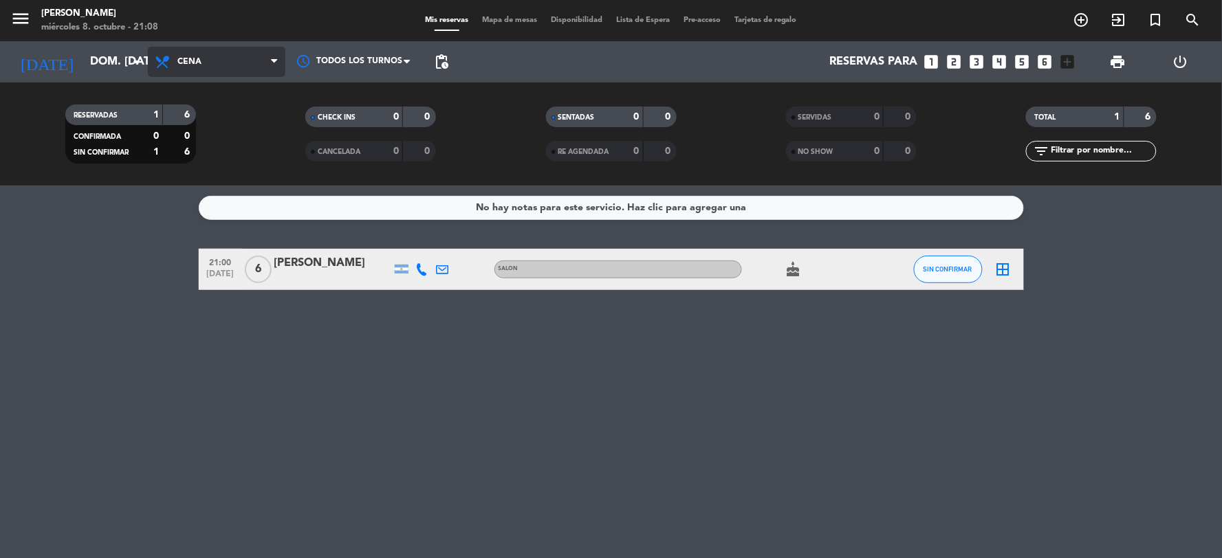
click at [190, 57] on span "Cena" at bounding box center [189, 62] width 24 height 10
click at [203, 121] on div "menu [PERSON_NAME] miércoles 8. octubre - 21:08 Mis reservas Mapa de mesas Disp…" at bounding box center [611, 93] width 1222 height 186
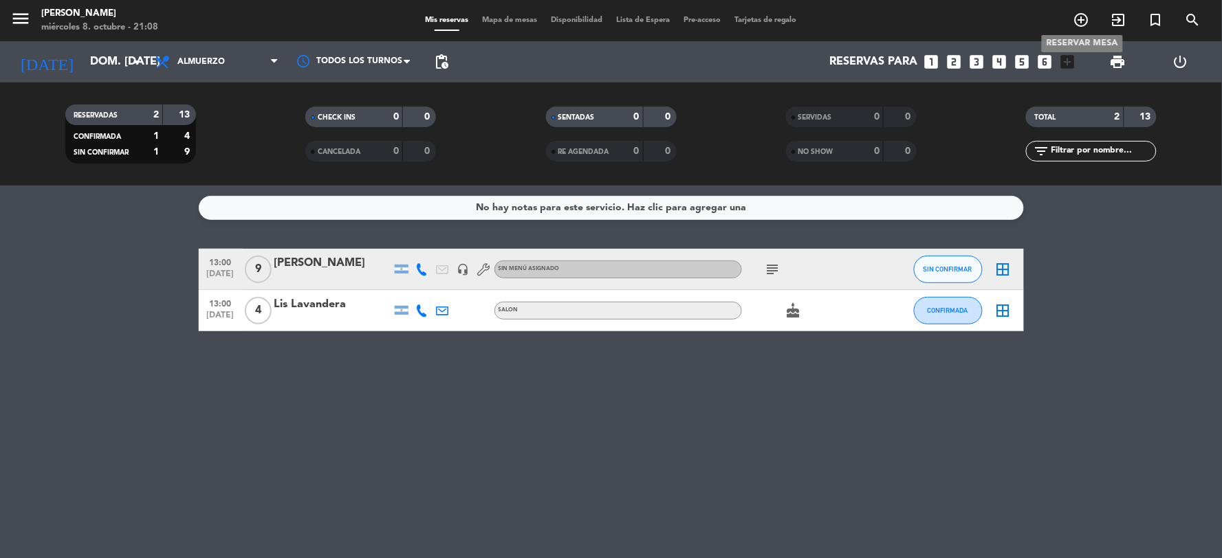
click at [1087, 16] on icon "add_circle_outline" at bounding box center [1081, 20] width 17 height 17
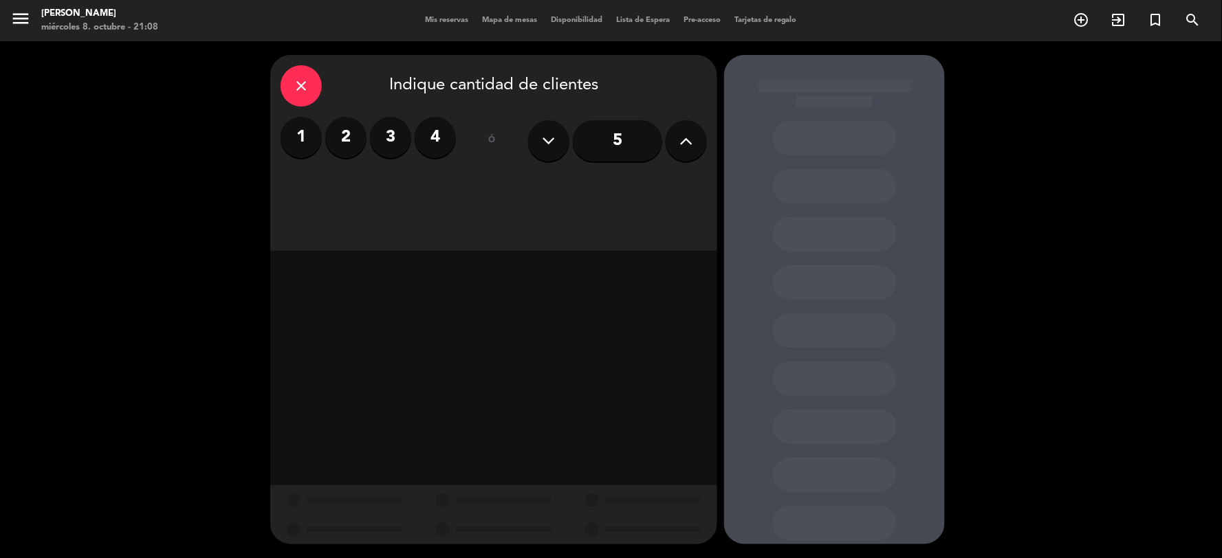
click at [681, 146] on icon at bounding box center [686, 141] width 13 height 21
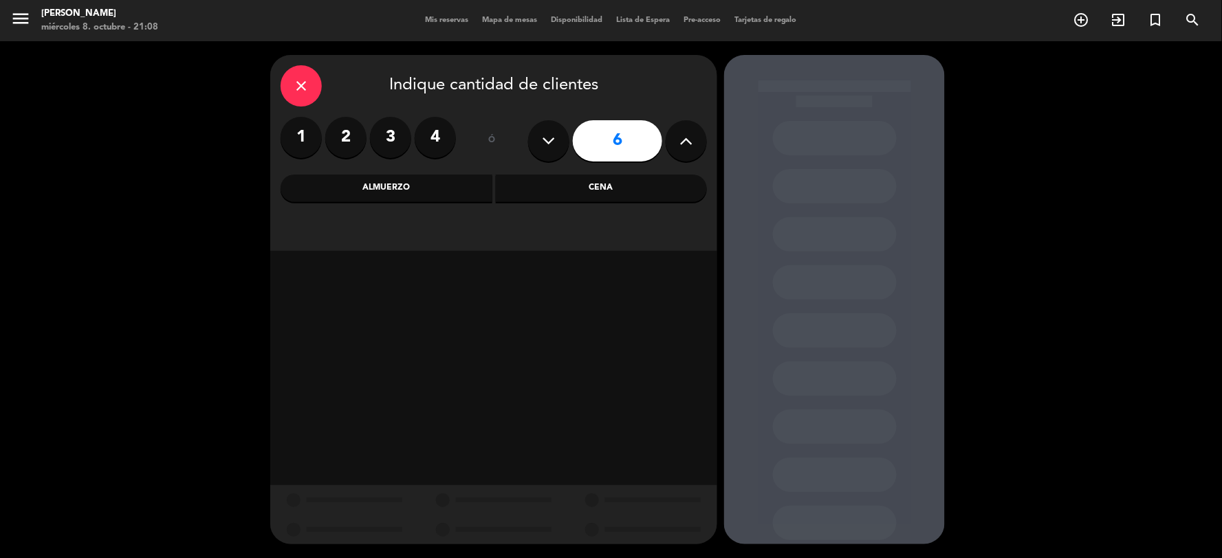
click at [681, 146] on icon at bounding box center [686, 141] width 13 height 21
type input "8"
click at [428, 193] on div "Almuerzo" at bounding box center [387, 189] width 212 height 28
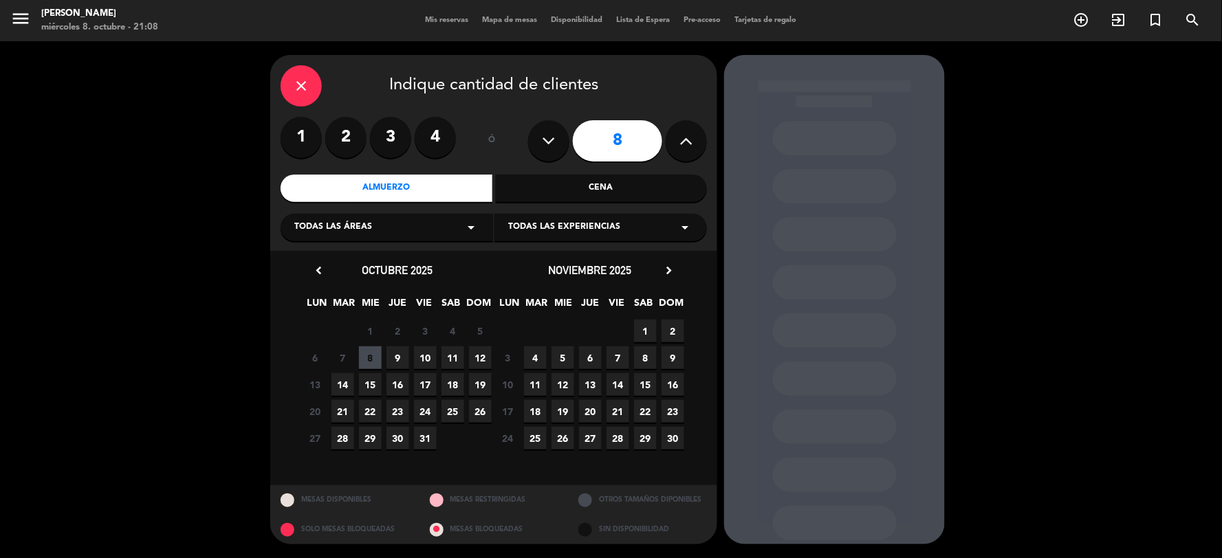
click at [480, 354] on span "12" at bounding box center [480, 358] width 23 height 23
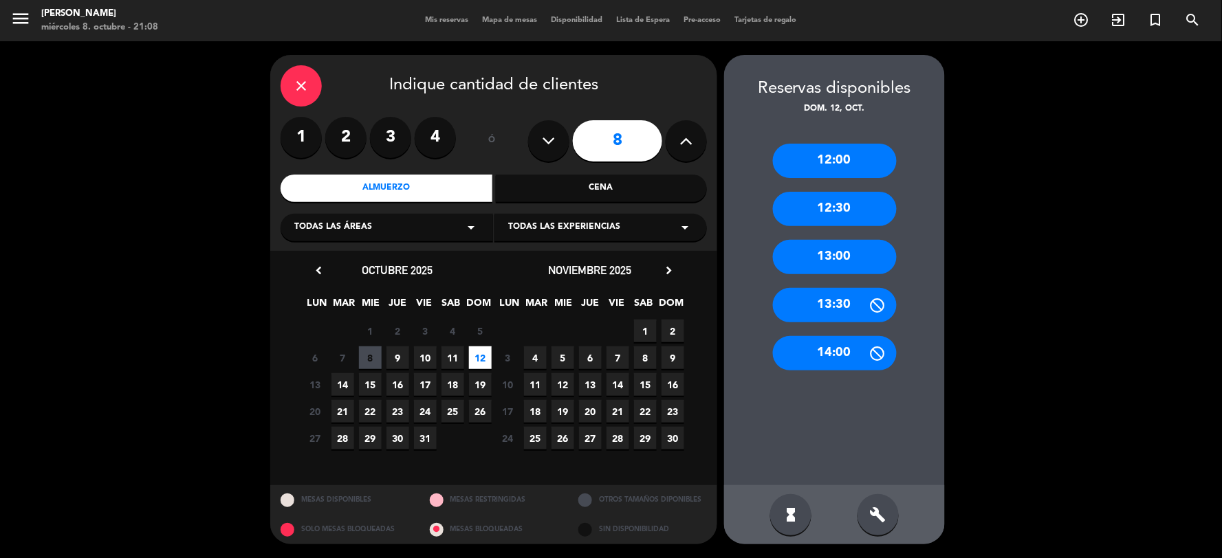
click at [835, 257] on div "13:00" at bounding box center [835, 257] width 124 height 34
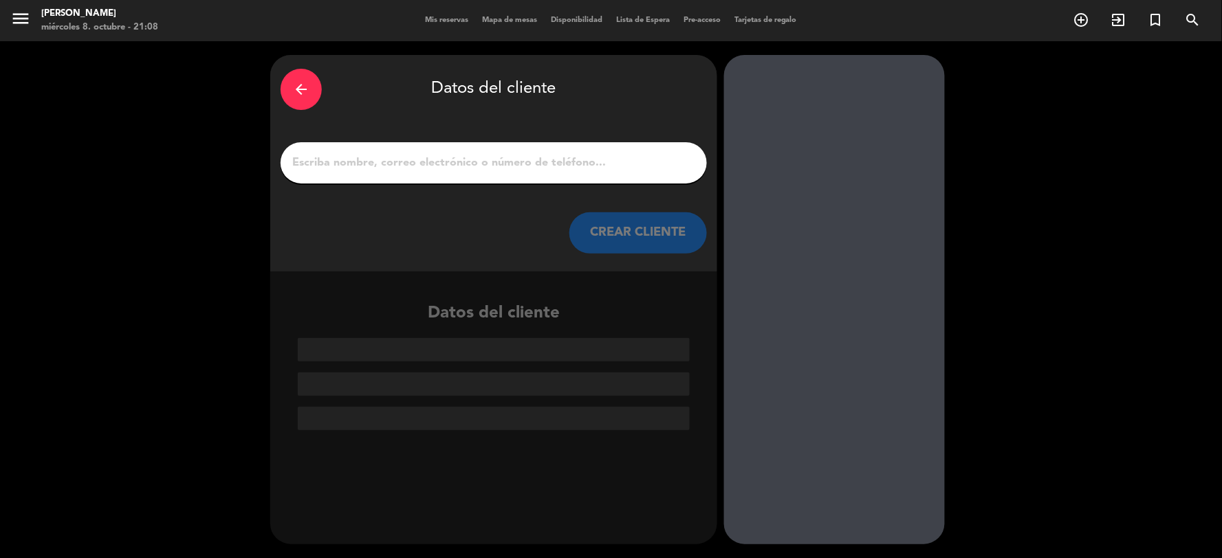
click at [402, 162] on input "1" at bounding box center [494, 162] width 406 height 19
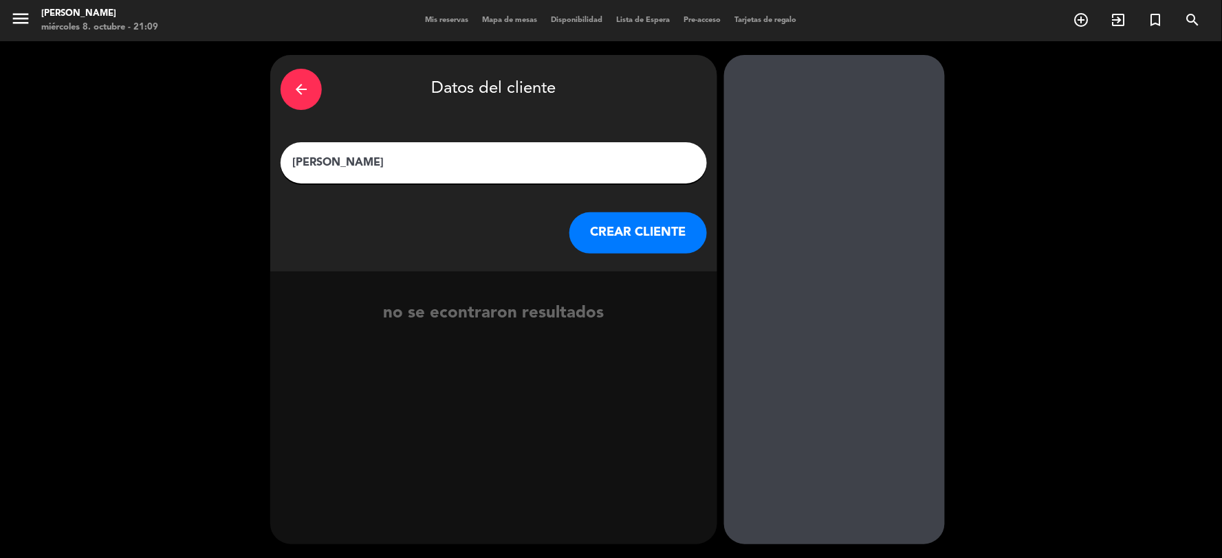
type input "[PERSON_NAME]"
click at [599, 234] on button "CREAR CLIENTE" at bounding box center [638, 232] width 138 height 41
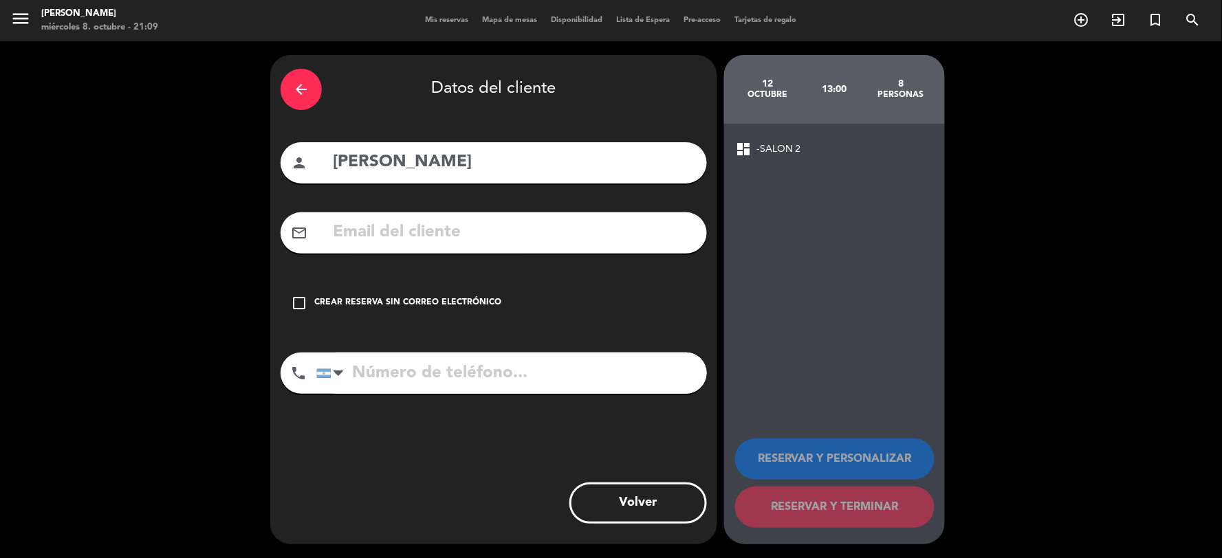
click at [301, 300] on icon "check_box_outline_blank" at bounding box center [299, 303] width 17 height 17
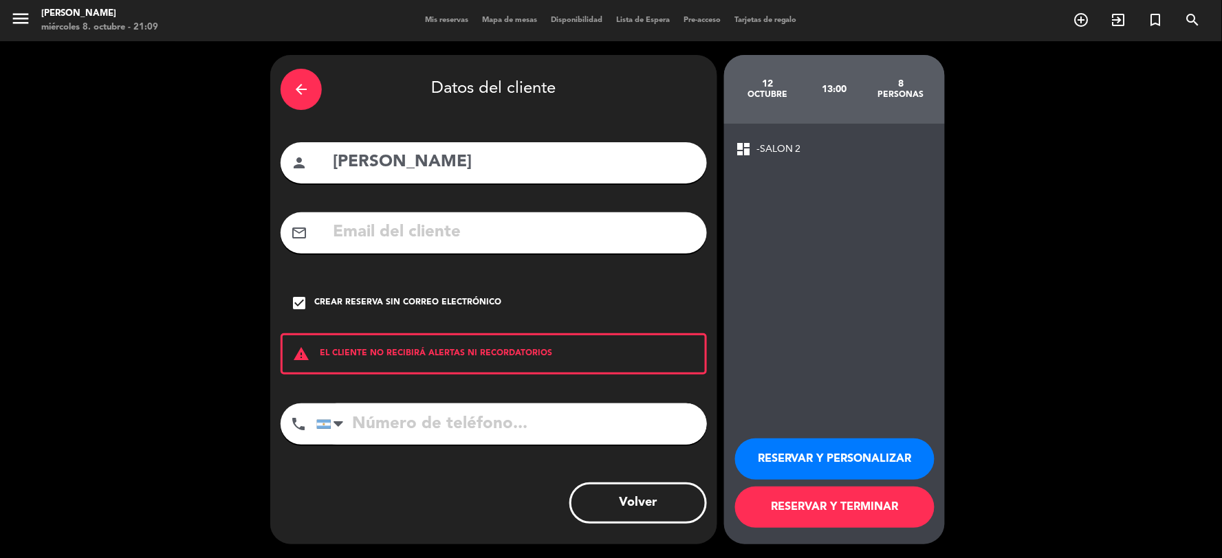
click at [833, 514] on button "RESERVAR Y TERMINAR" at bounding box center [834, 507] width 199 height 41
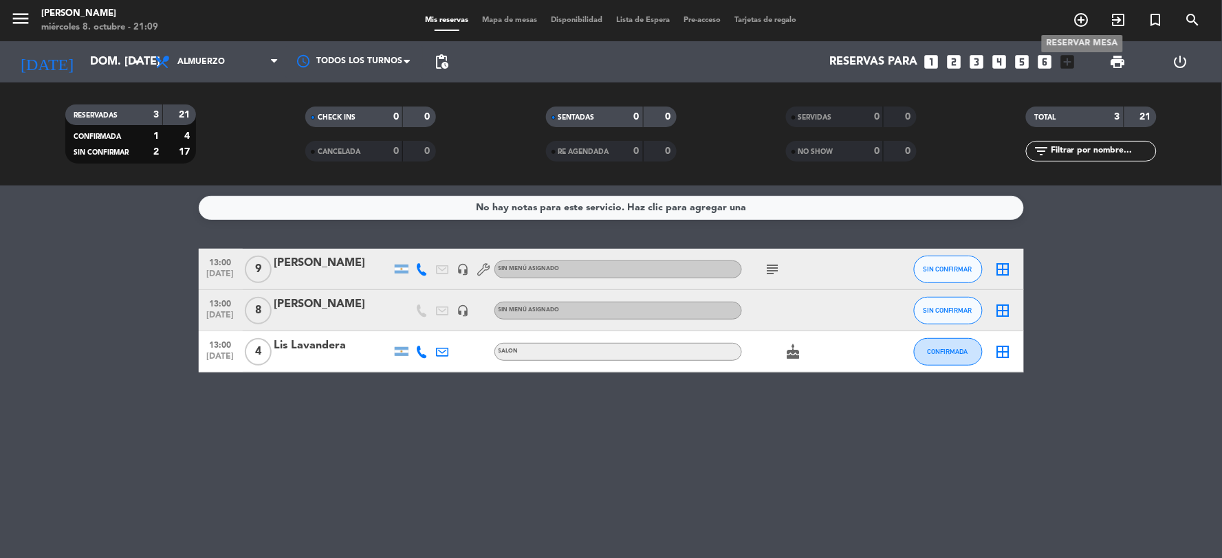
click at [1082, 19] on icon "add_circle_outline" at bounding box center [1081, 20] width 17 height 17
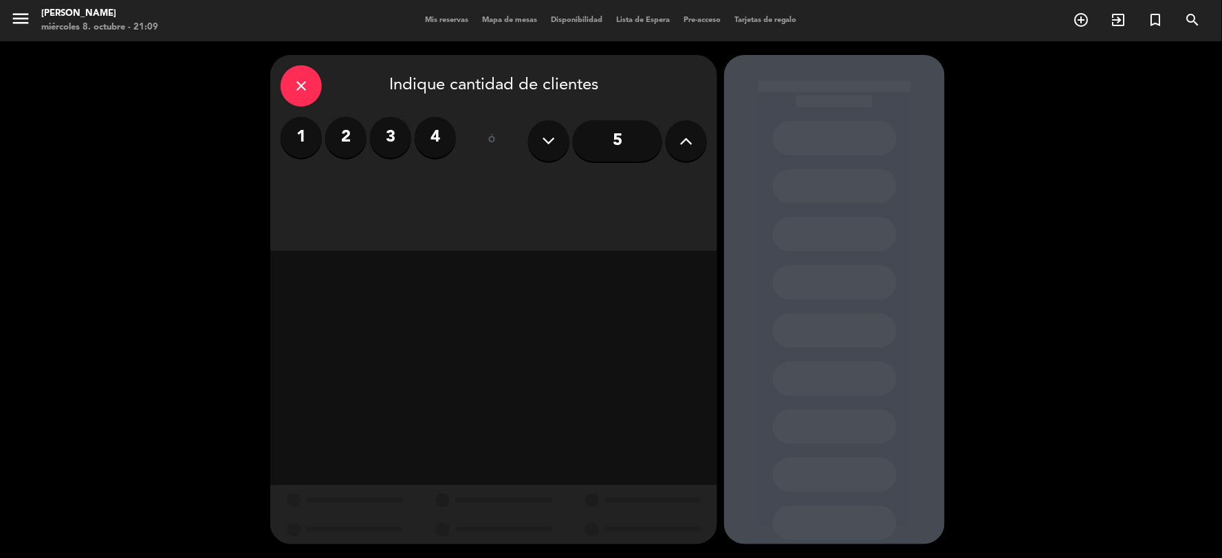
click at [435, 135] on label "4" at bounding box center [435, 137] width 41 height 41
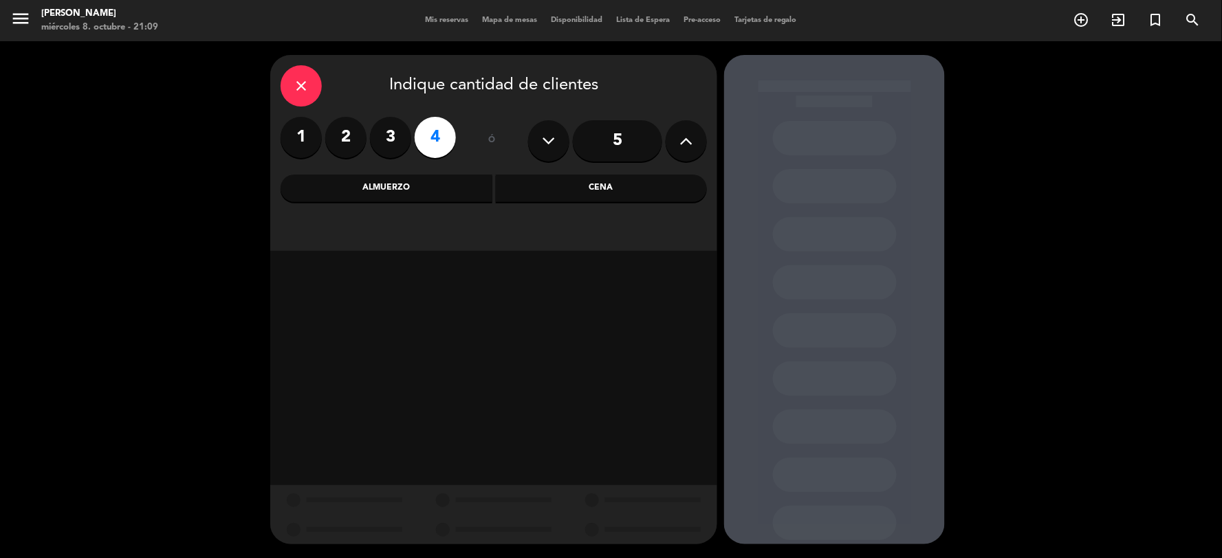
click at [603, 190] on div "Cena" at bounding box center [602, 189] width 212 height 28
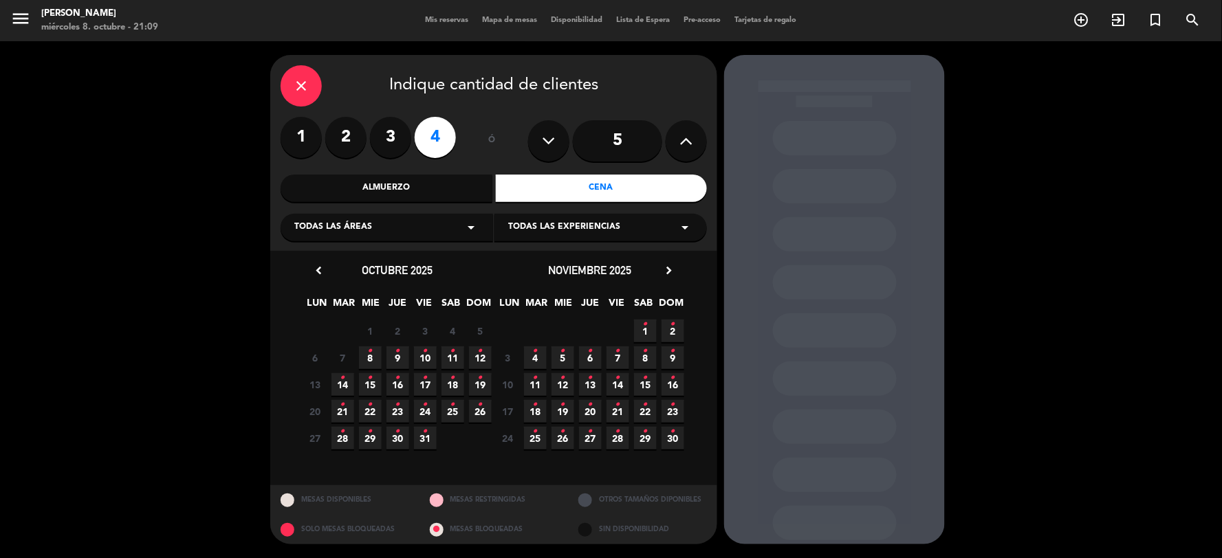
click at [454, 356] on icon "•" at bounding box center [452, 351] width 5 height 22
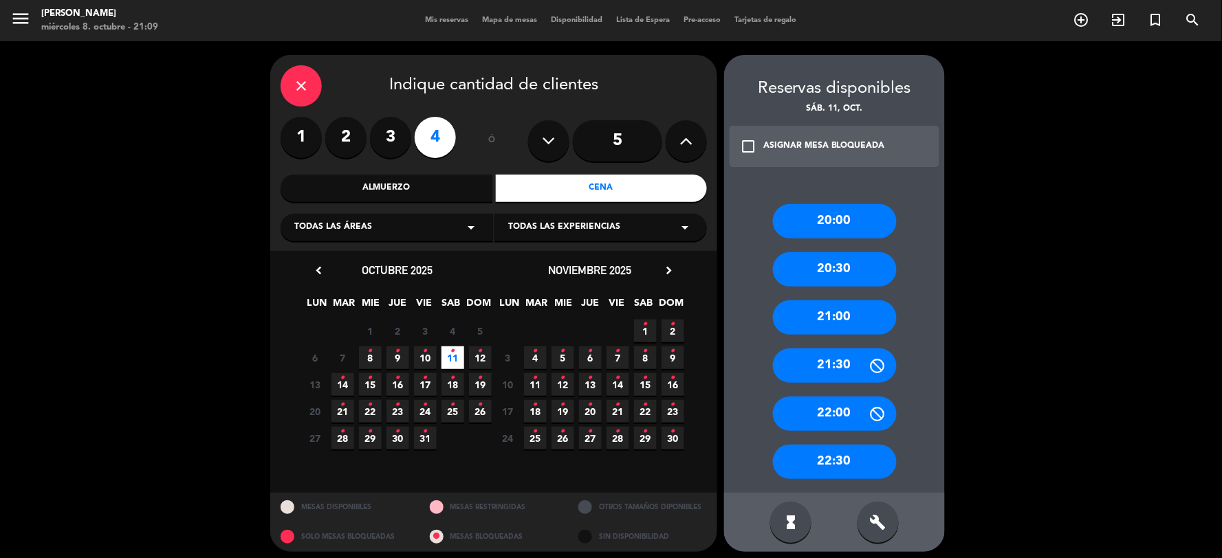
click at [813, 319] on div "21:00" at bounding box center [835, 317] width 124 height 34
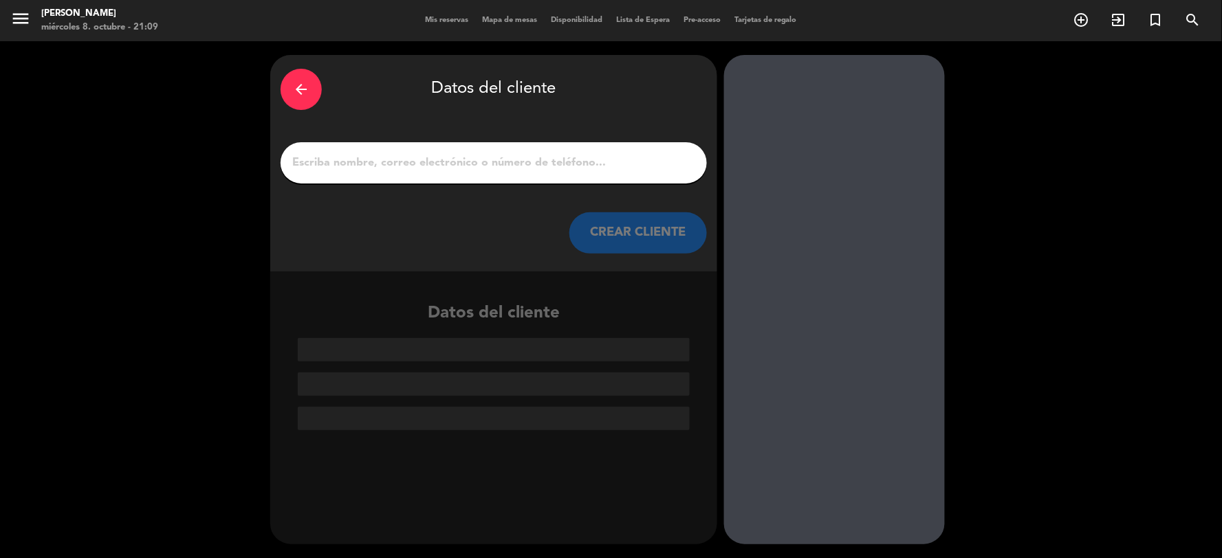
click at [535, 162] on input "1" at bounding box center [494, 162] width 406 height 19
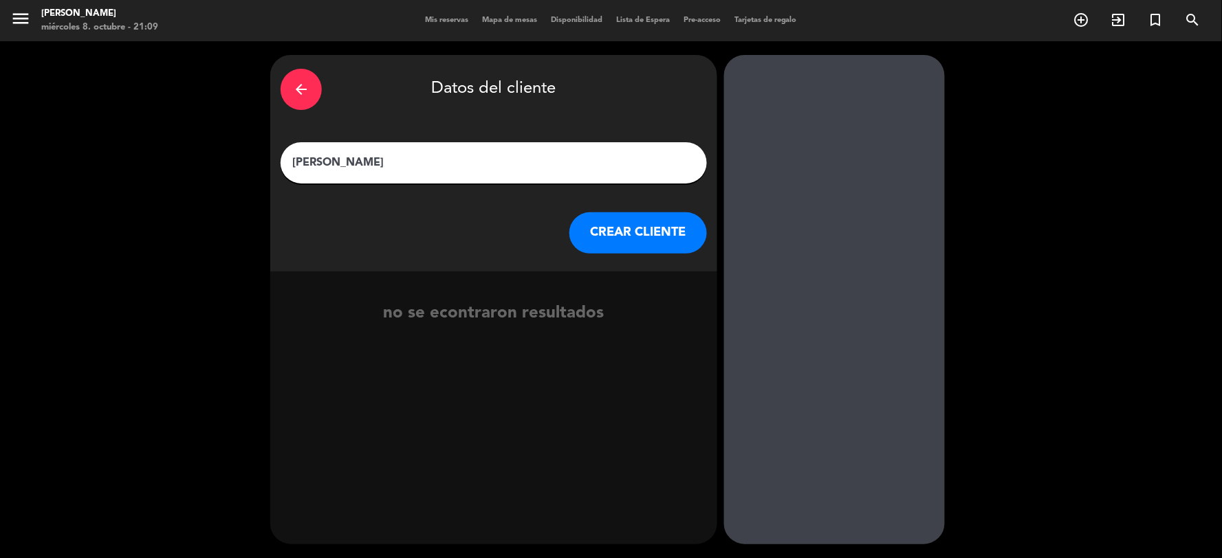
type input "[PERSON_NAME]"
click at [605, 235] on button "CREAR CLIENTE" at bounding box center [638, 232] width 138 height 41
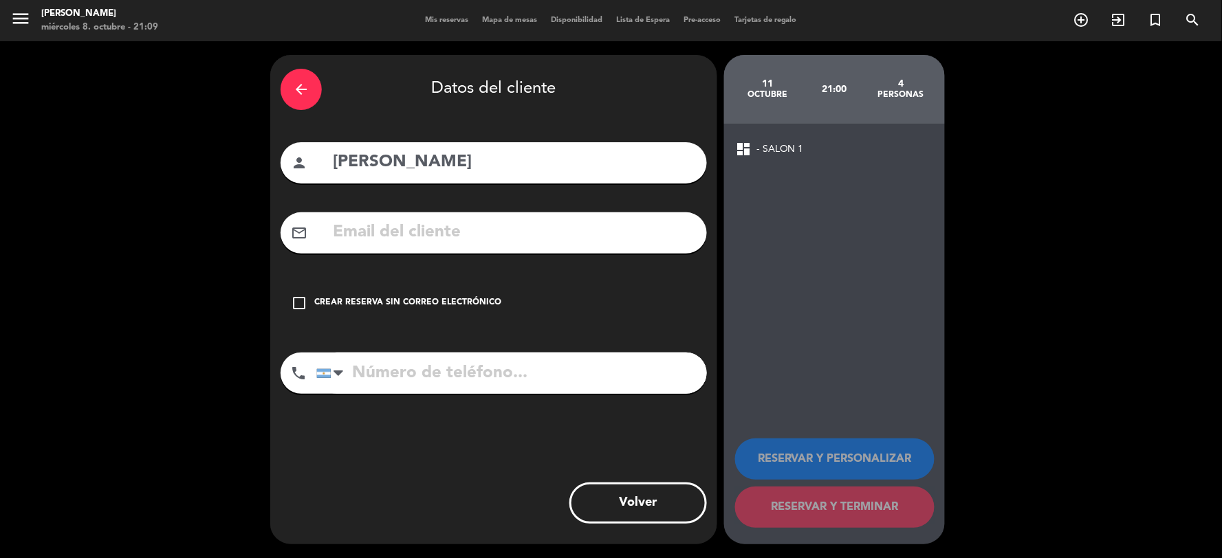
click at [373, 232] on input "text" at bounding box center [513, 233] width 365 height 28
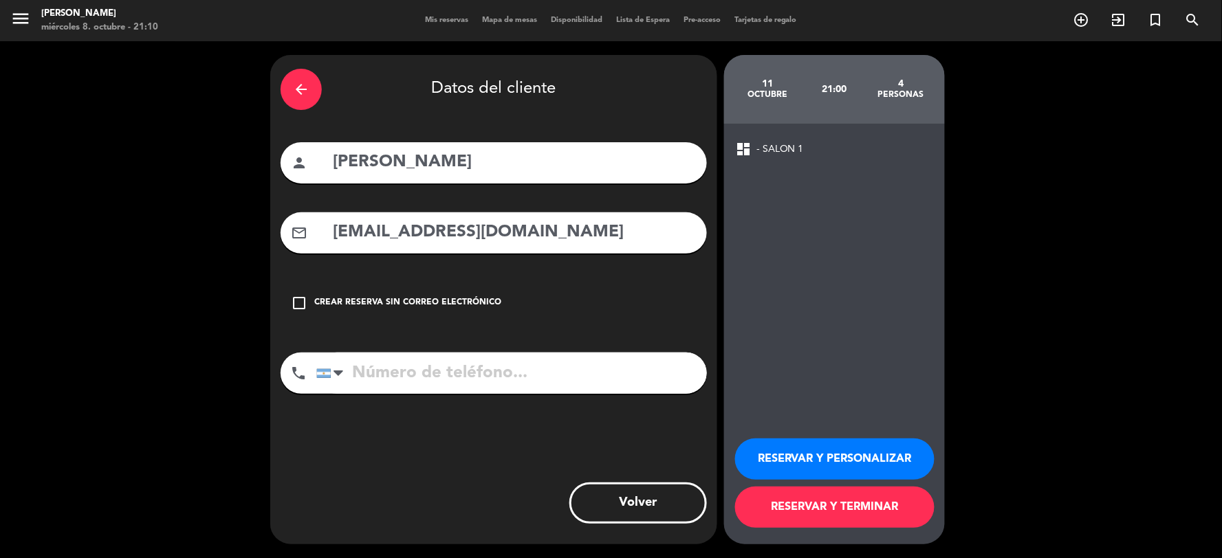
type input "[EMAIL_ADDRESS][DOMAIN_NAME]"
click at [395, 378] on input "tel" at bounding box center [511, 373] width 391 height 41
type input "1151039270"
click at [839, 507] on button "RESERVAR Y TERMINAR" at bounding box center [834, 507] width 199 height 41
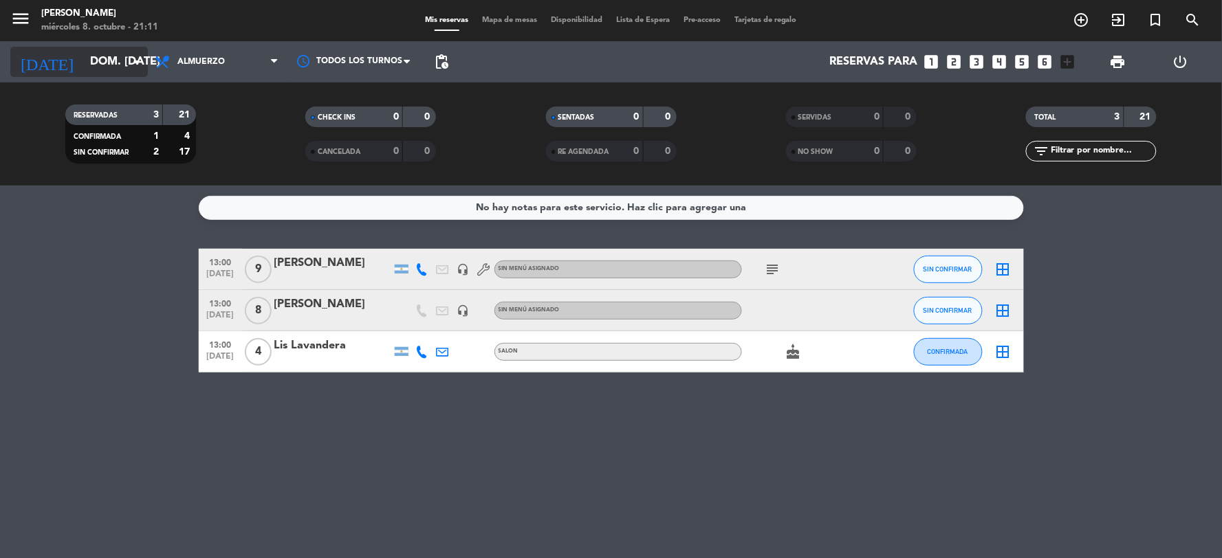
click at [131, 60] on icon "arrow_drop_down" at bounding box center [136, 62] width 17 height 17
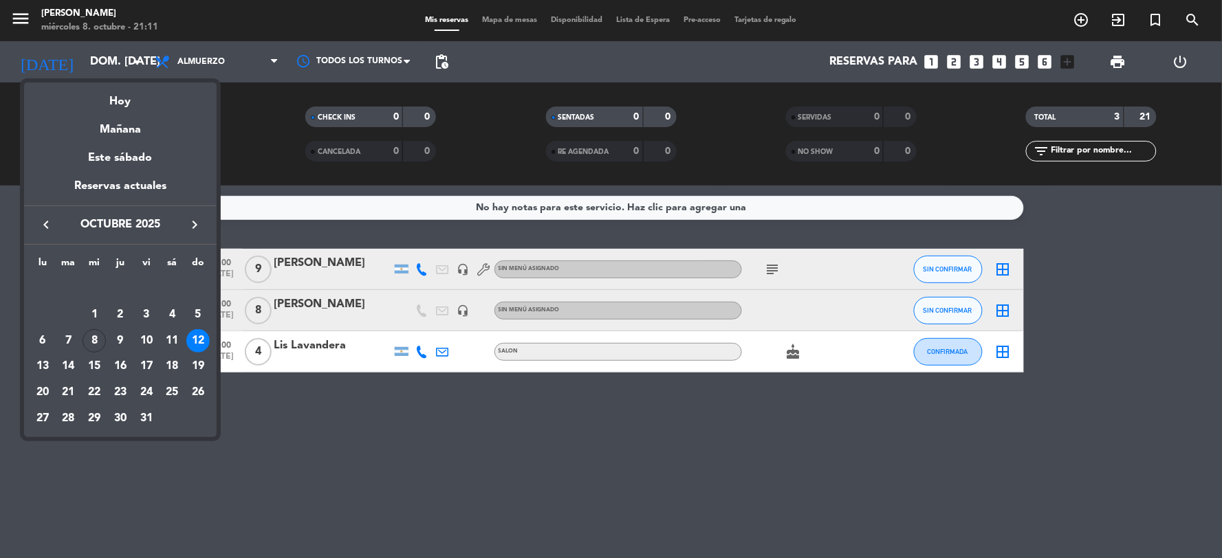
click at [261, 66] on div at bounding box center [611, 279] width 1222 height 558
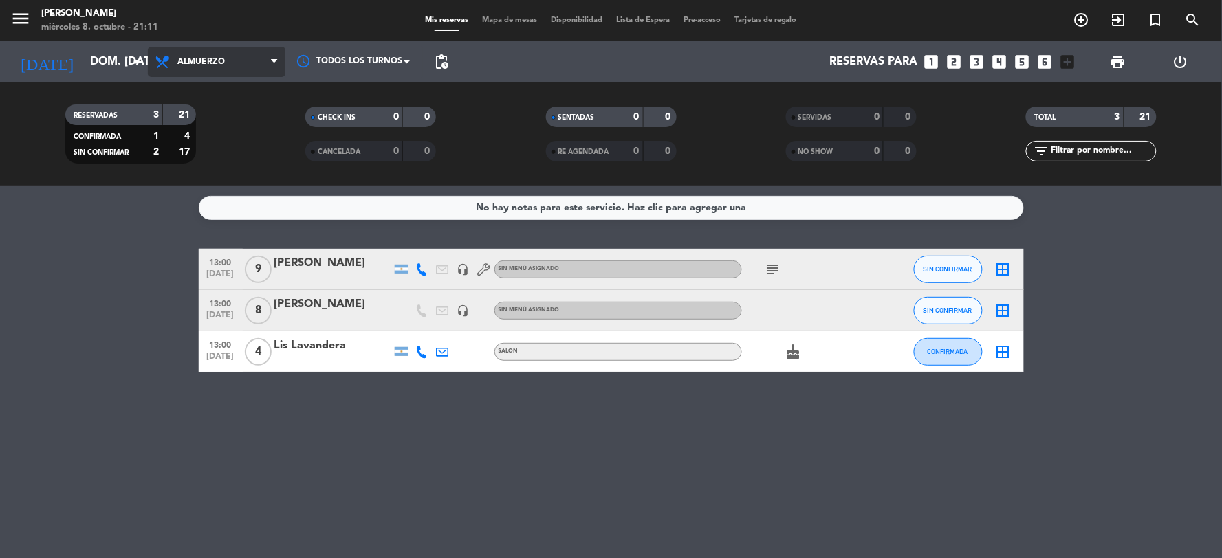
click at [263, 61] on span "Almuerzo" at bounding box center [217, 62] width 138 height 30
click at [198, 149] on div "menu [PERSON_NAME] miércoles 8. octubre - 21:11 Mis reservas Mapa de mesas Disp…" at bounding box center [611, 93] width 1222 height 186
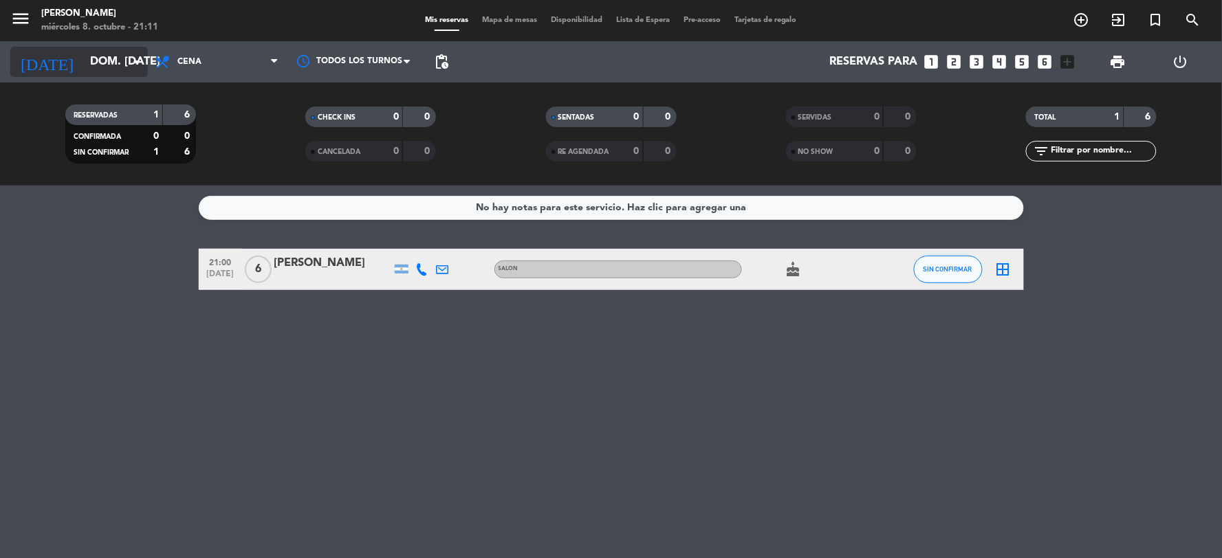
click at [142, 64] on icon "arrow_drop_down" at bounding box center [136, 62] width 17 height 17
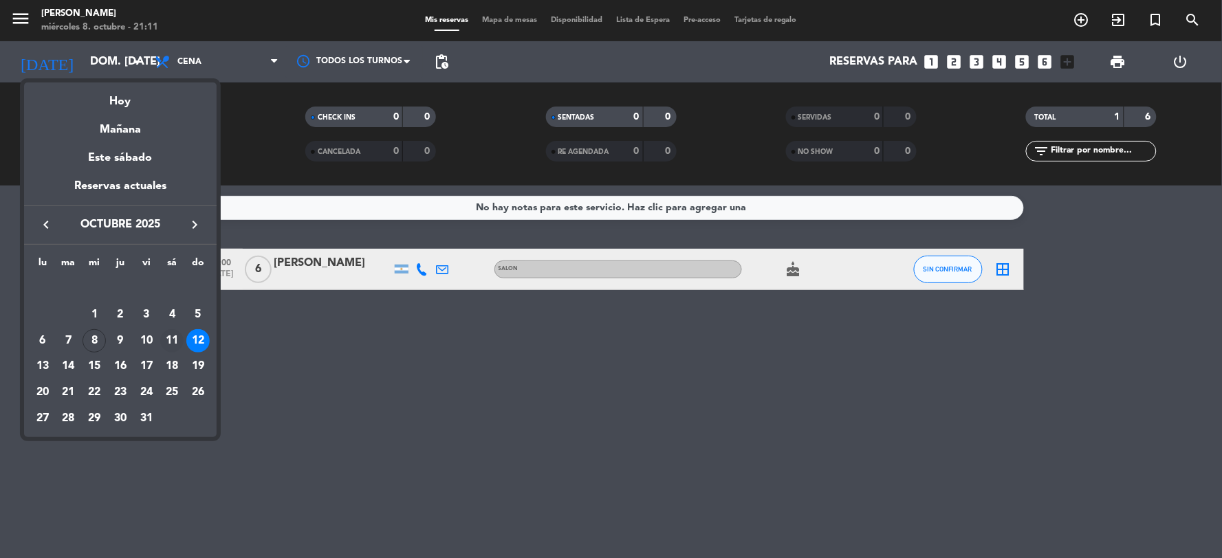
click at [167, 338] on div "11" at bounding box center [171, 340] width 23 height 23
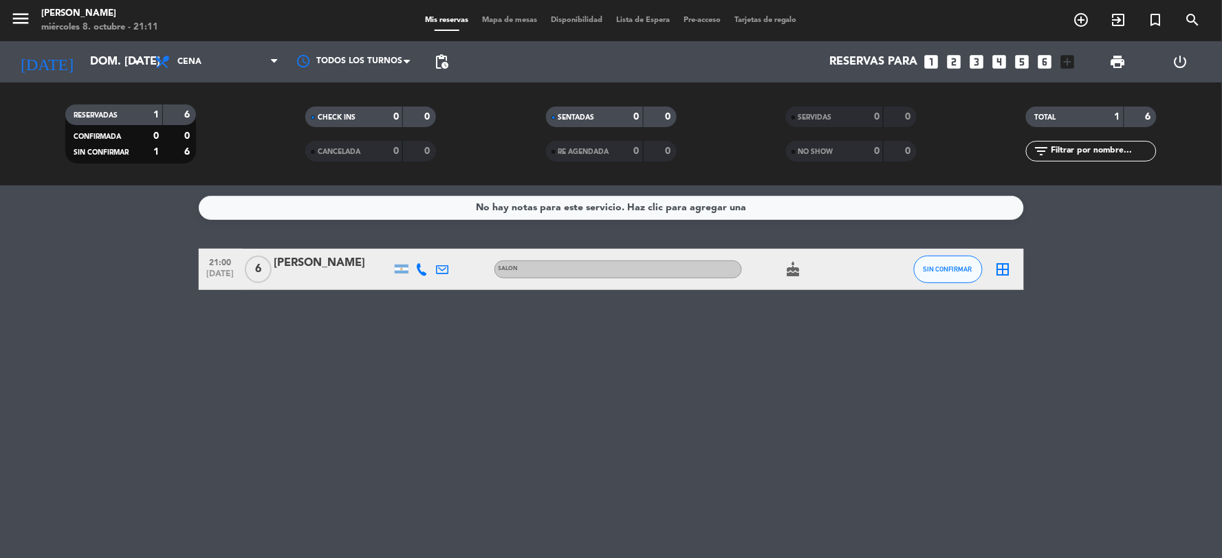
type input "sáb. [DATE]"
